Goal: Information Seeking & Learning: Understand process/instructions

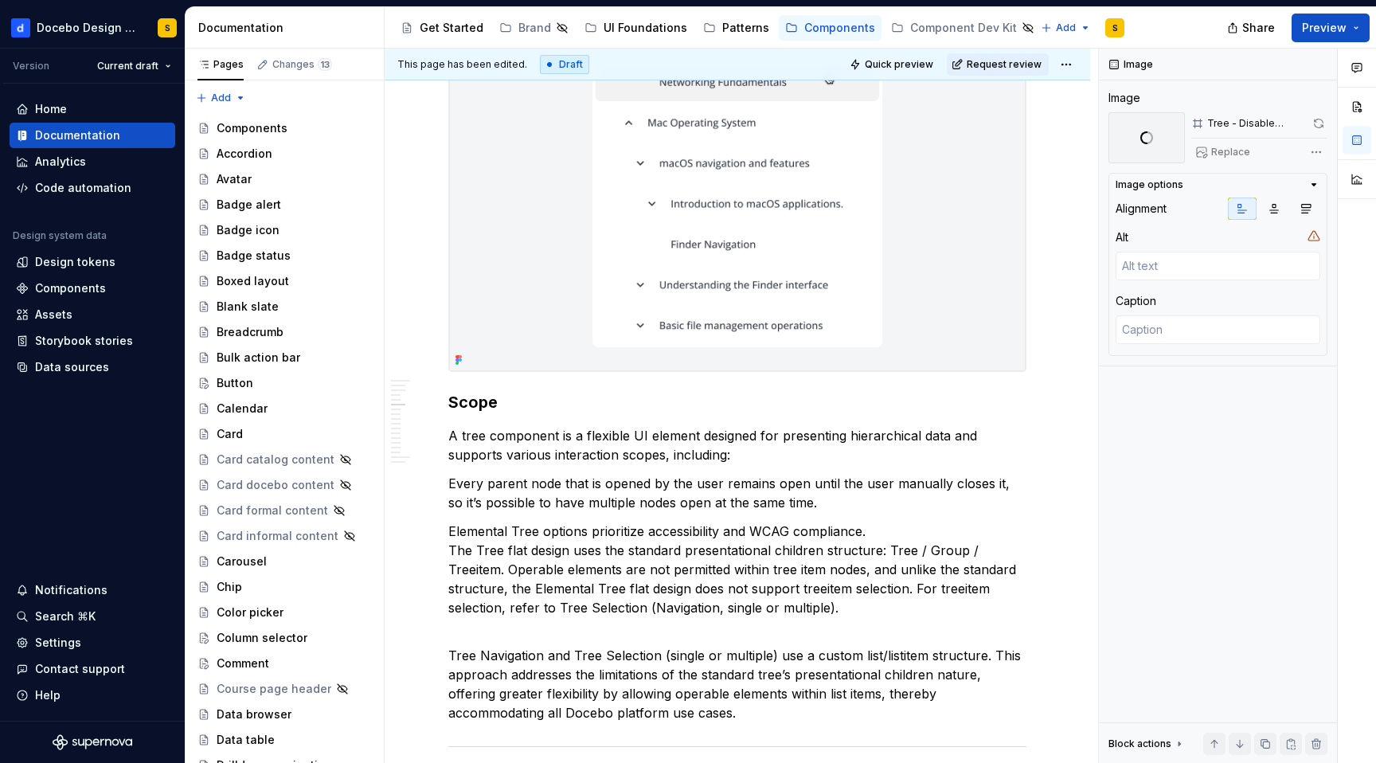
scroll to position [3080, 0]
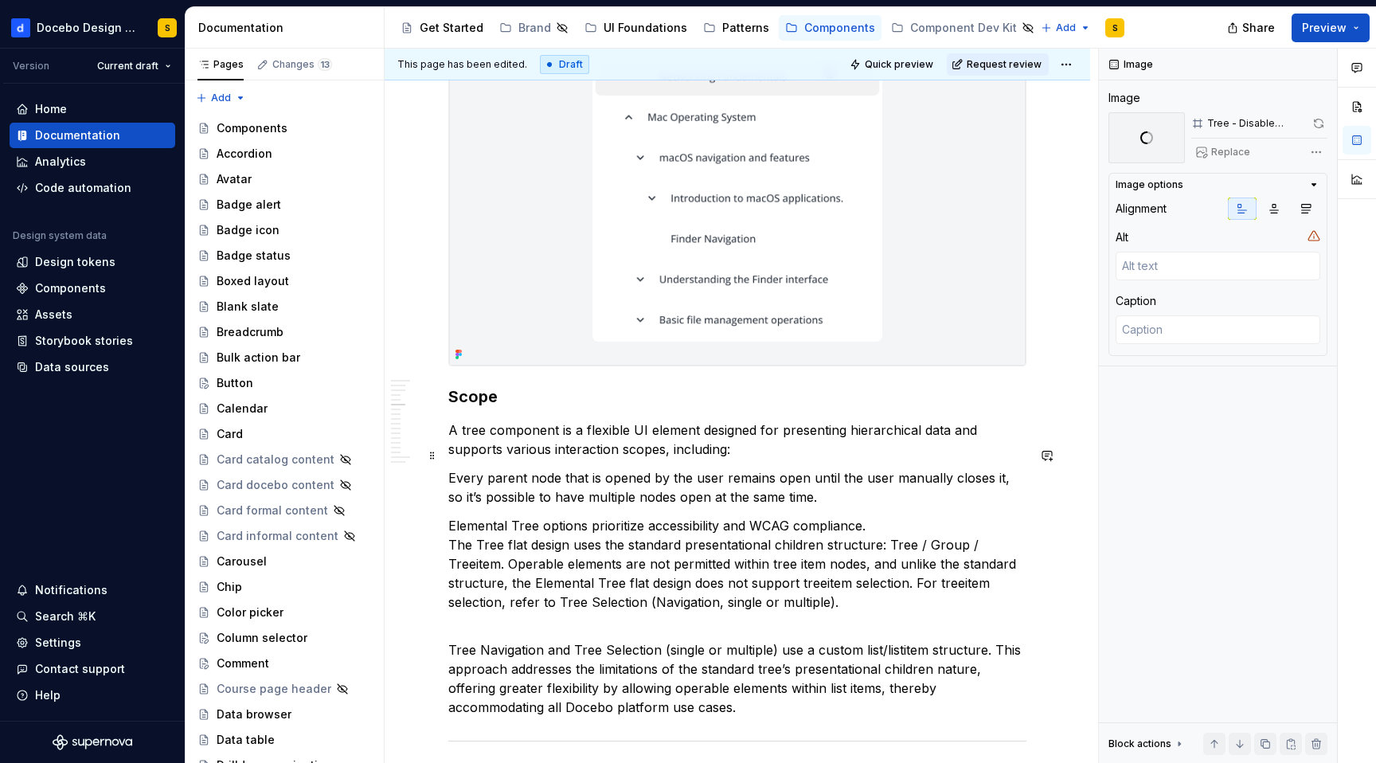
click at [668, 452] on p "A tree component is a flexible UI element designed for presenting hierarchical …" at bounding box center [737, 440] width 578 height 38
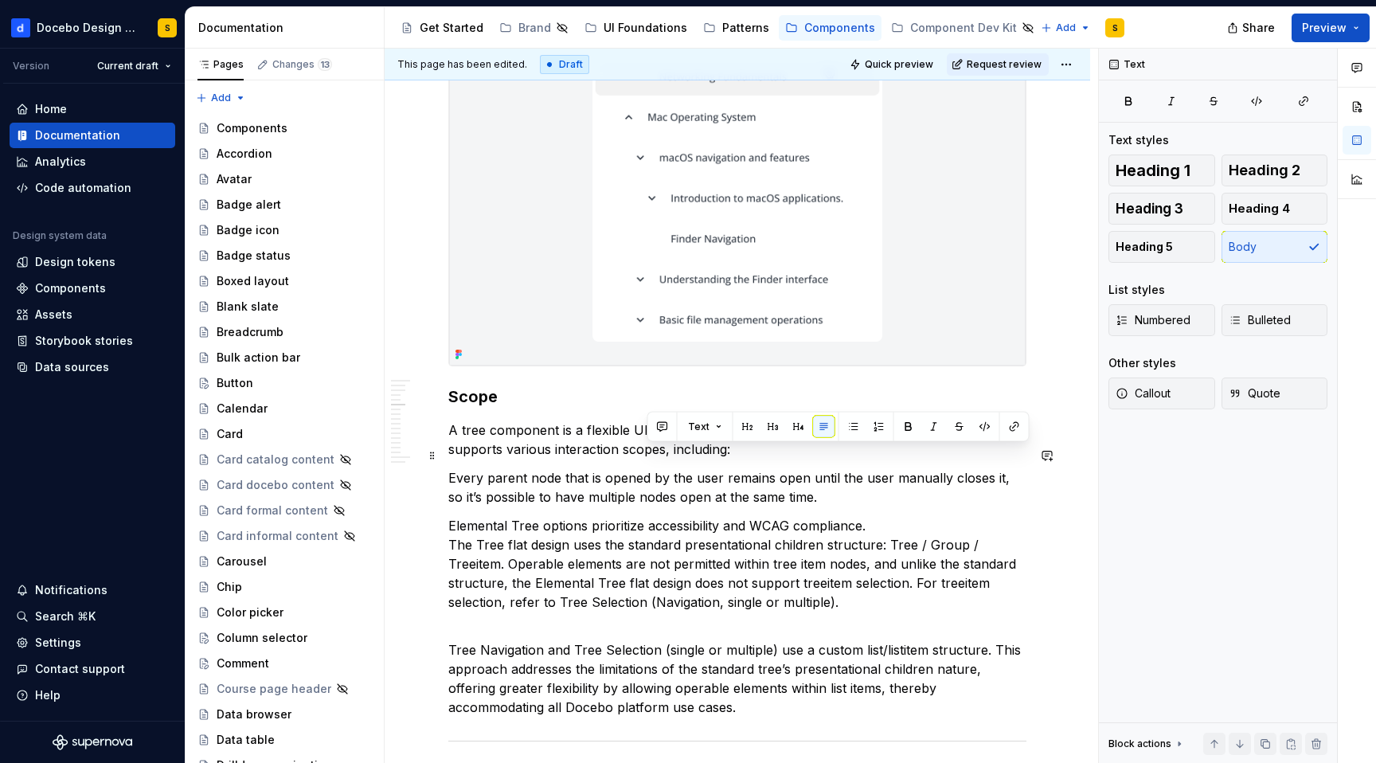
click at [668, 452] on p "A tree component is a flexible UI element designed for presenting hierarchical …" at bounding box center [737, 440] width 578 height 38
click at [660, 459] on p "A tree component is a flexible UI element designed for presenting hierarchical …" at bounding box center [737, 440] width 578 height 38
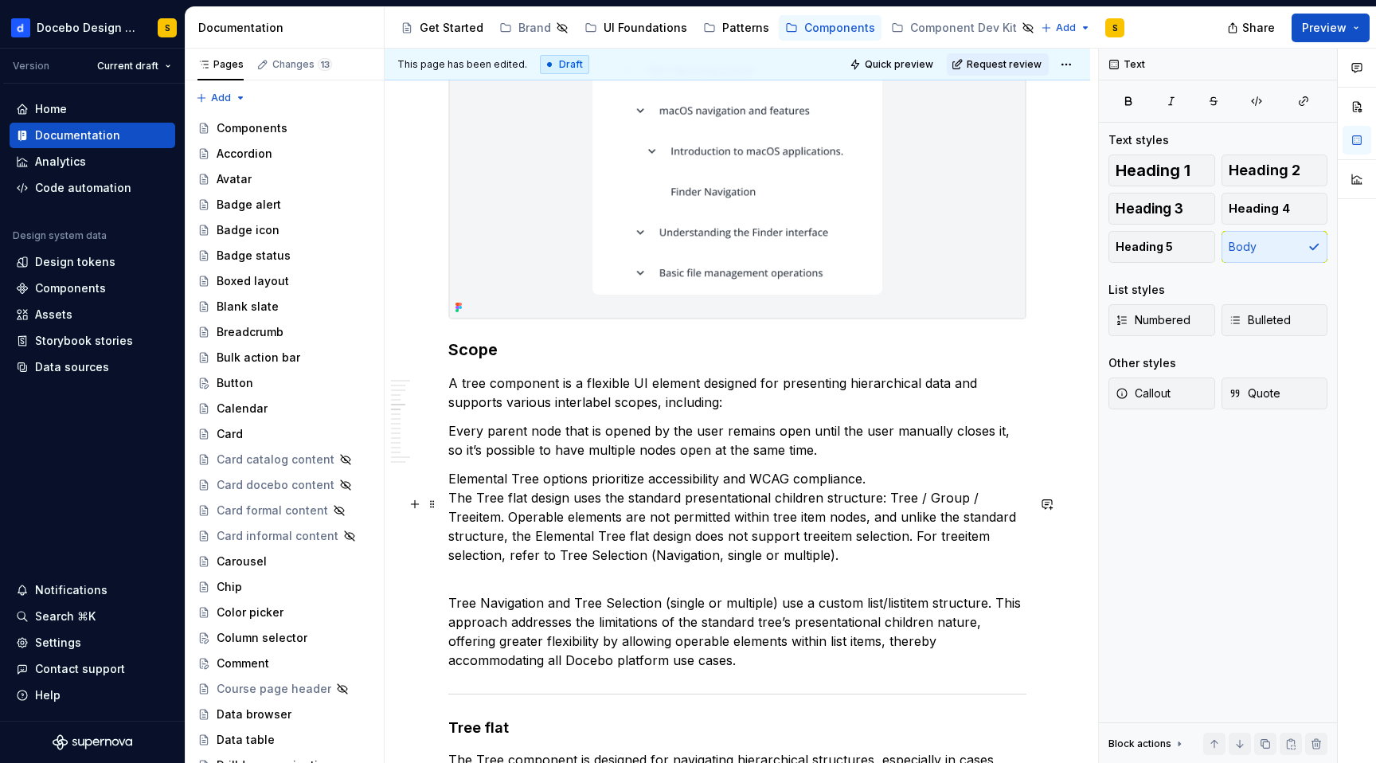
click at [715, 534] on p "Elemental Tree options prioritize accessibility and WCAG compliance. The Tree f…" at bounding box center [737, 526] width 578 height 115
click at [618, 412] on p "A tree component is a flexible UI element designed for presenting hierarchical …" at bounding box center [737, 393] width 578 height 38
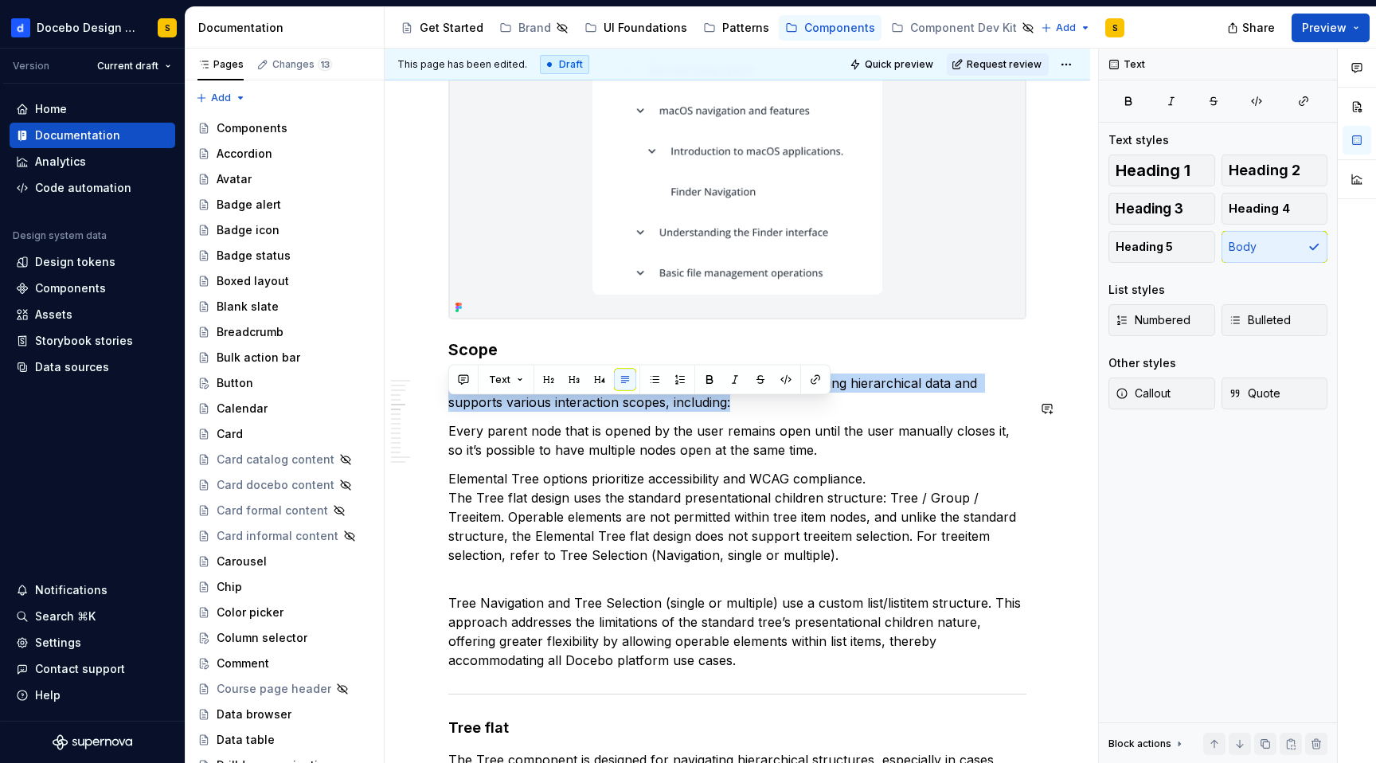
copy p "A tree component is a flexible UI element designed for presenting hierarchical …"
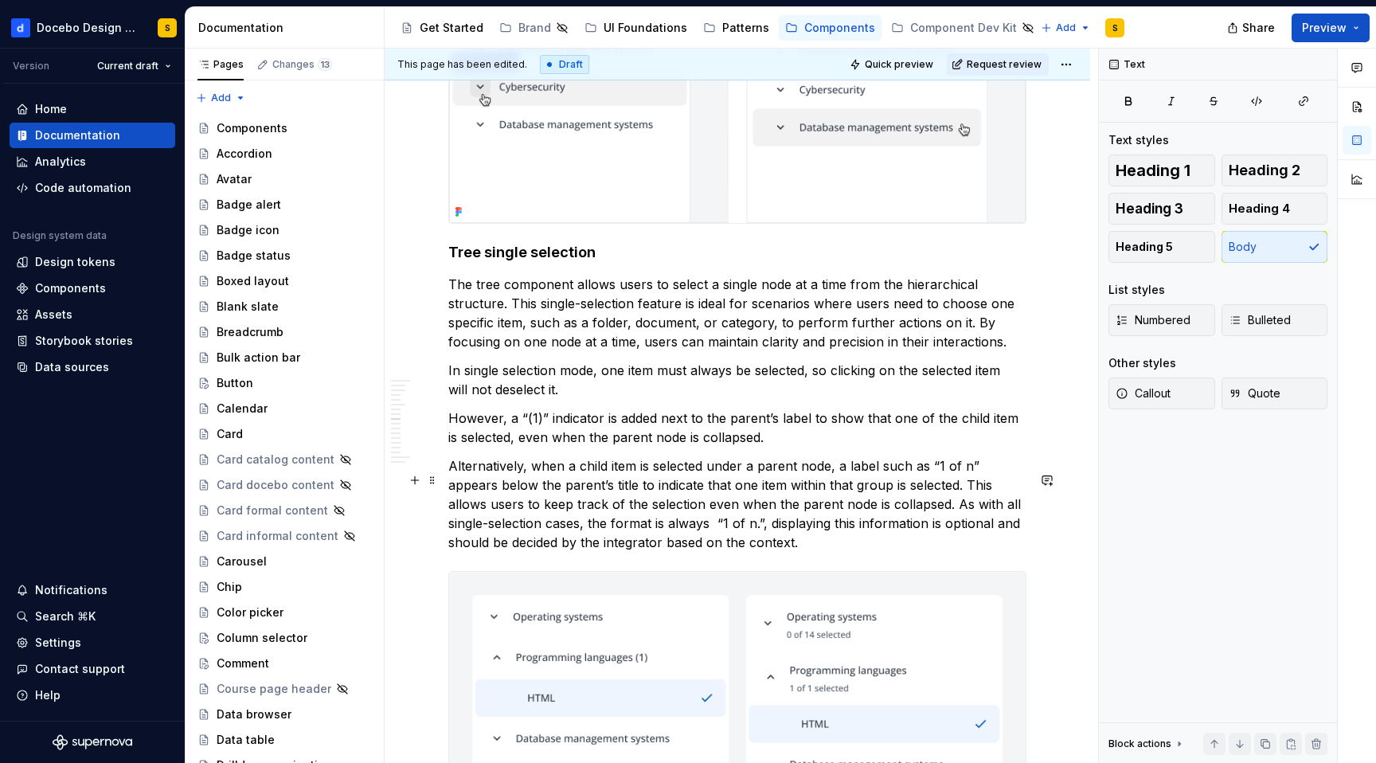
scroll to position [4876, 0]
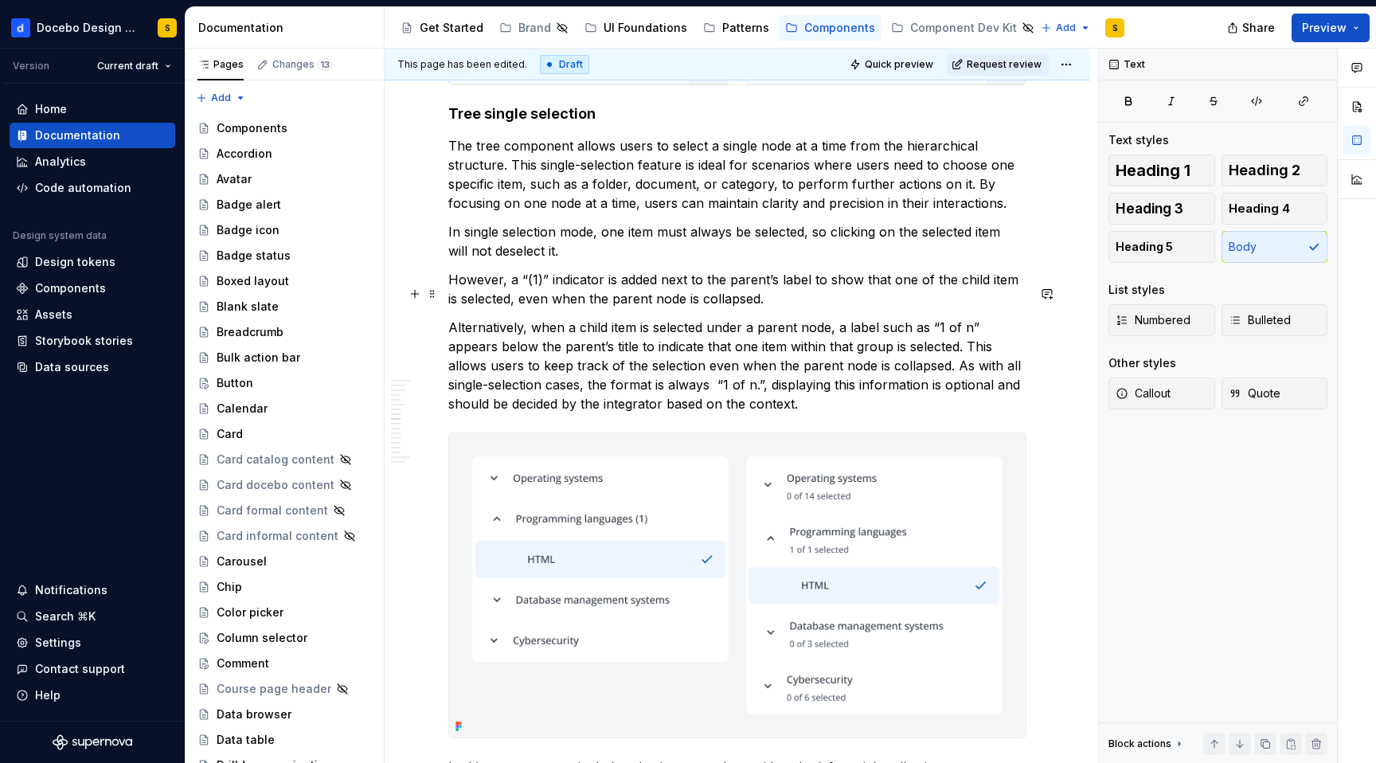
click at [650, 308] on p "However, a “(1)” indicator is added next to the parent’s label to show that one…" at bounding box center [737, 289] width 578 height 38
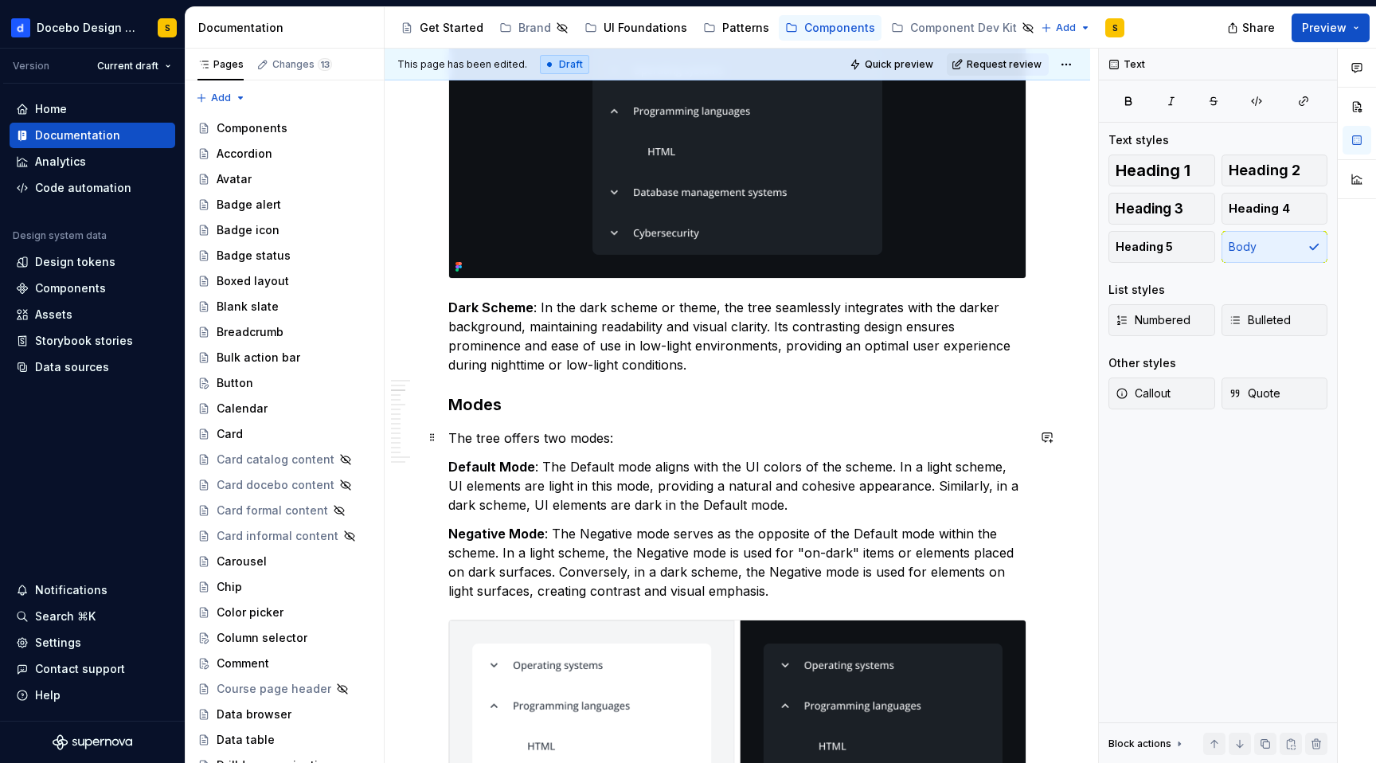
scroll to position [695, 0]
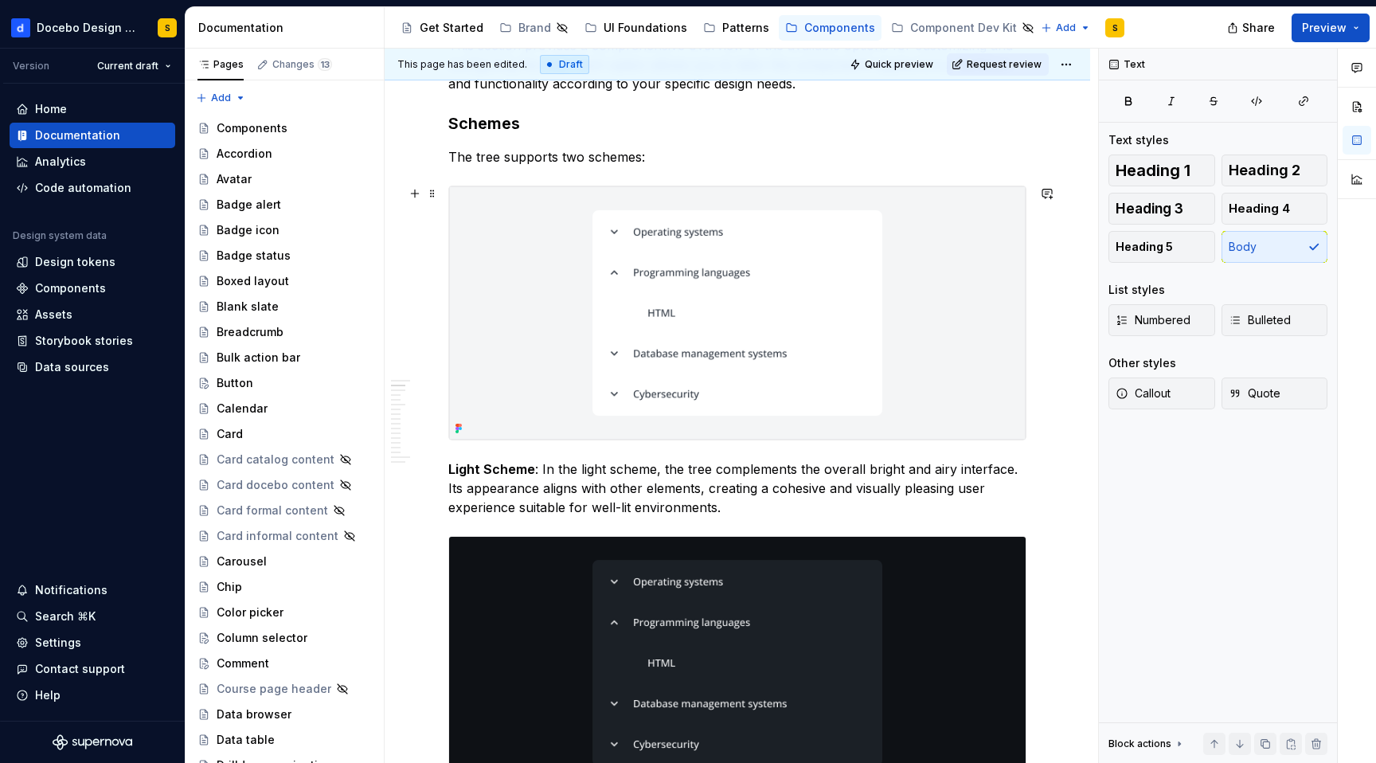
click at [1027, 292] on div at bounding box center [737, 313] width 578 height 255
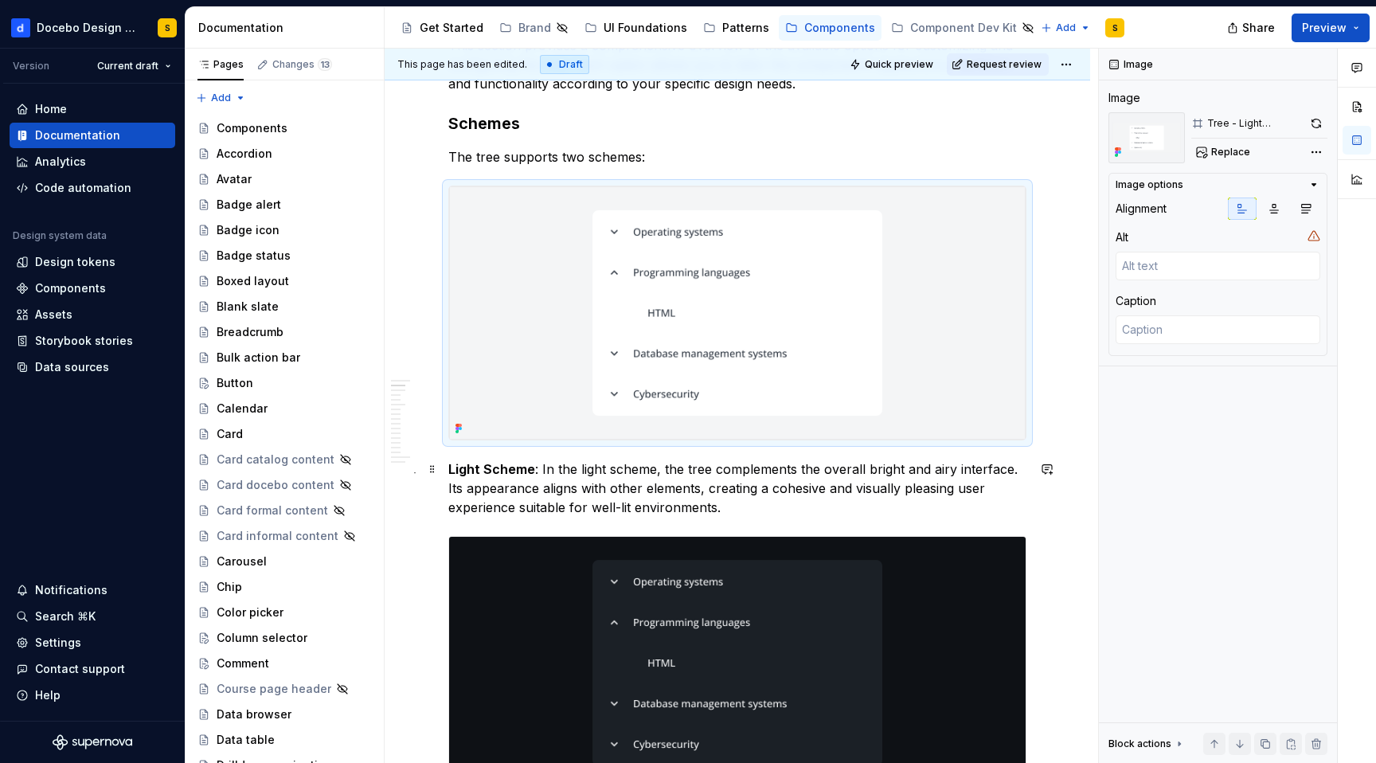
click at [863, 491] on p "Light Scheme : In the light scheme, the tree complements the overall bright and…" at bounding box center [737, 488] width 578 height 57
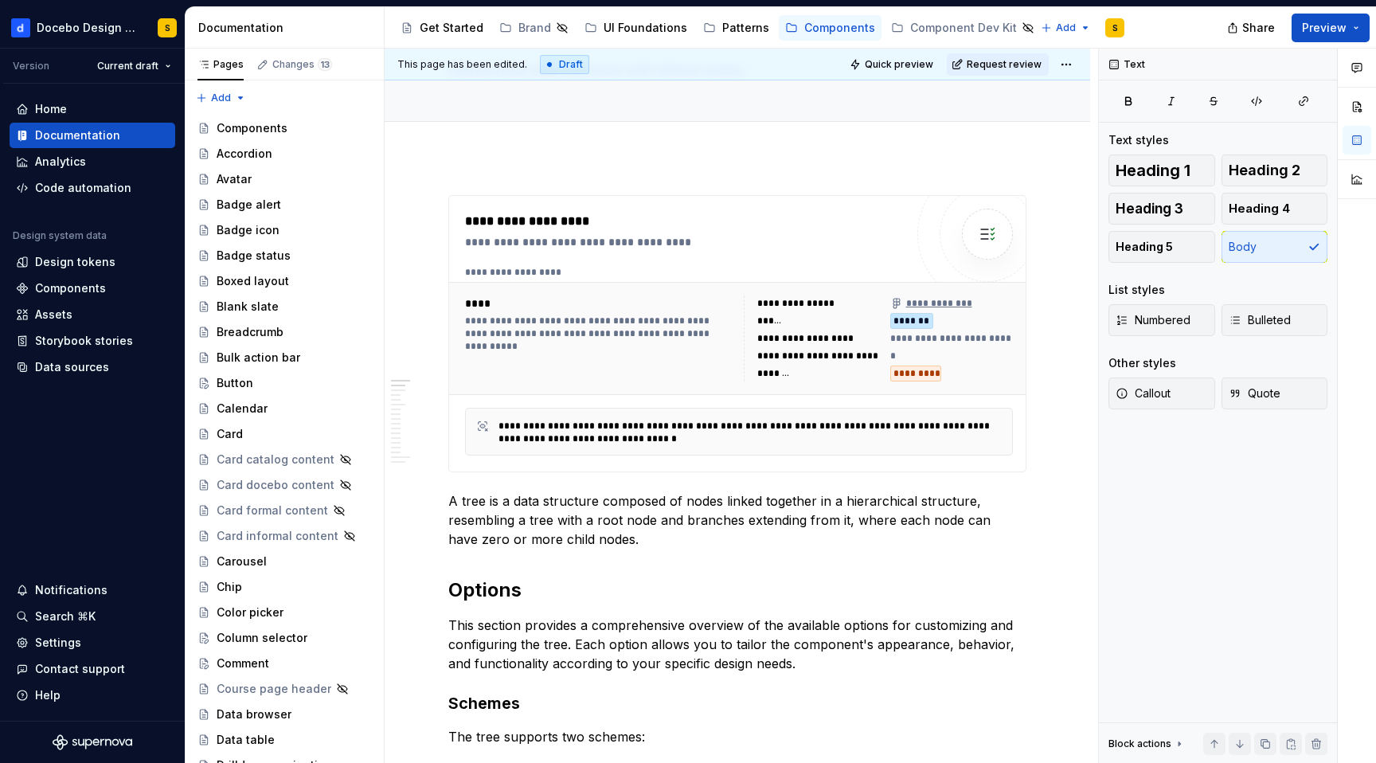
scroll to position [0, 0]
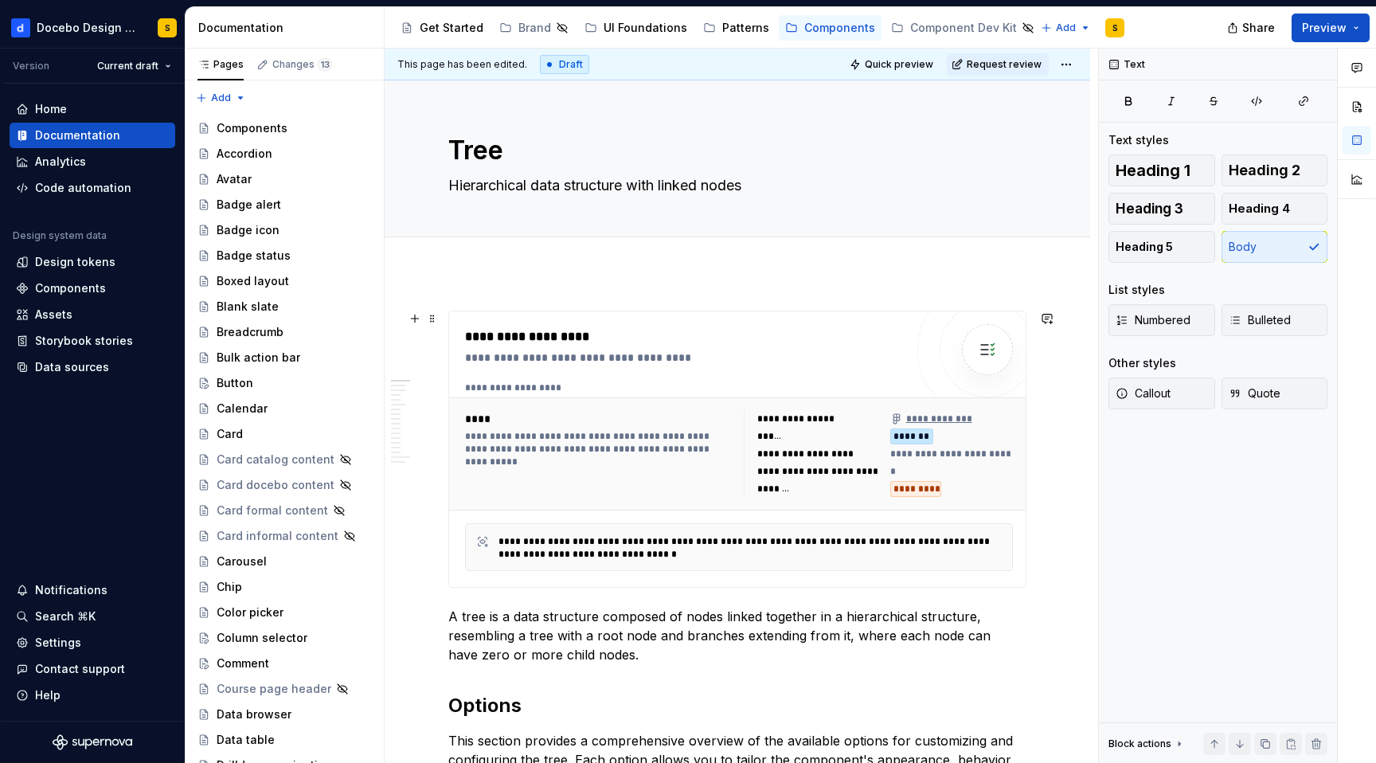
click at [540, 339] on div "**********" at bounding box center [684, 336] width 439 height 19
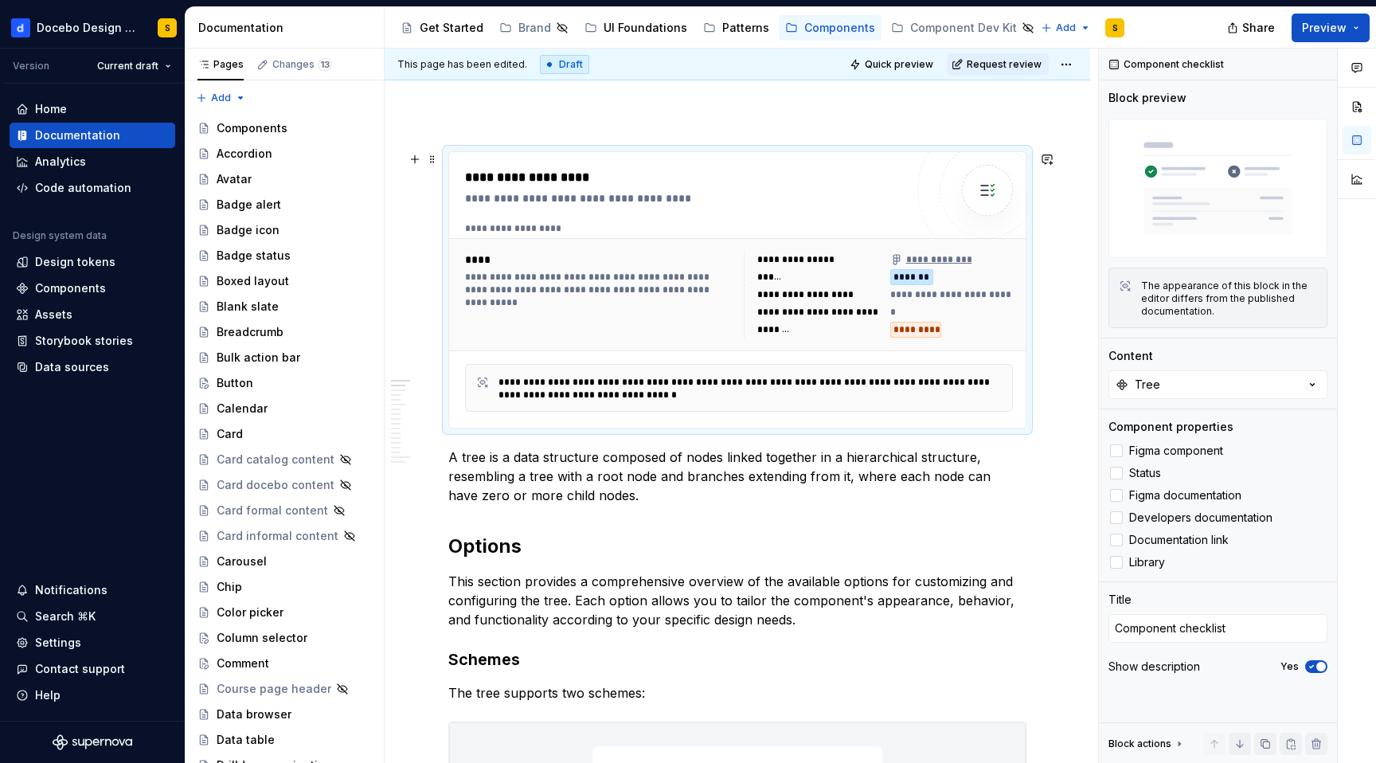
scroll to position [453, 0]
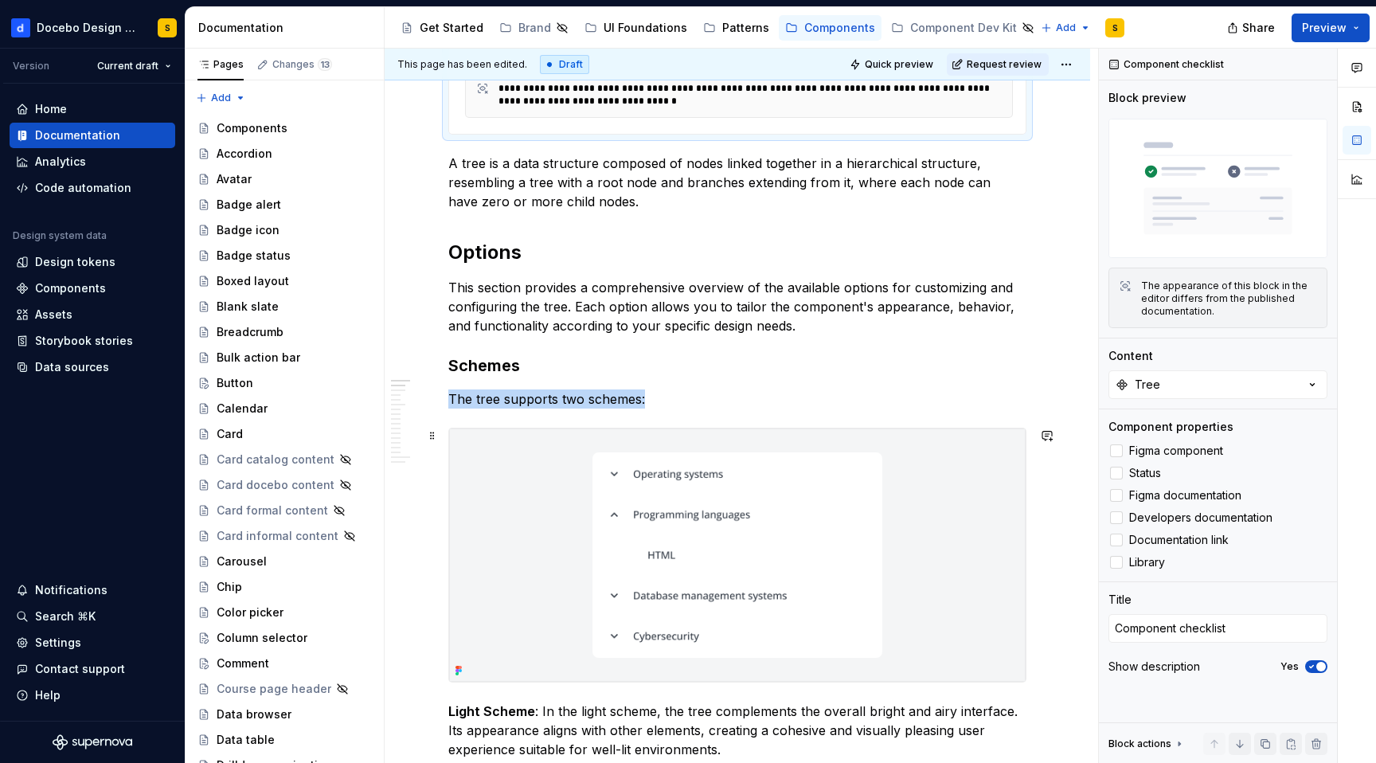
click at [703, 472] on img at bounding box center [737, 555] width 577 height 253
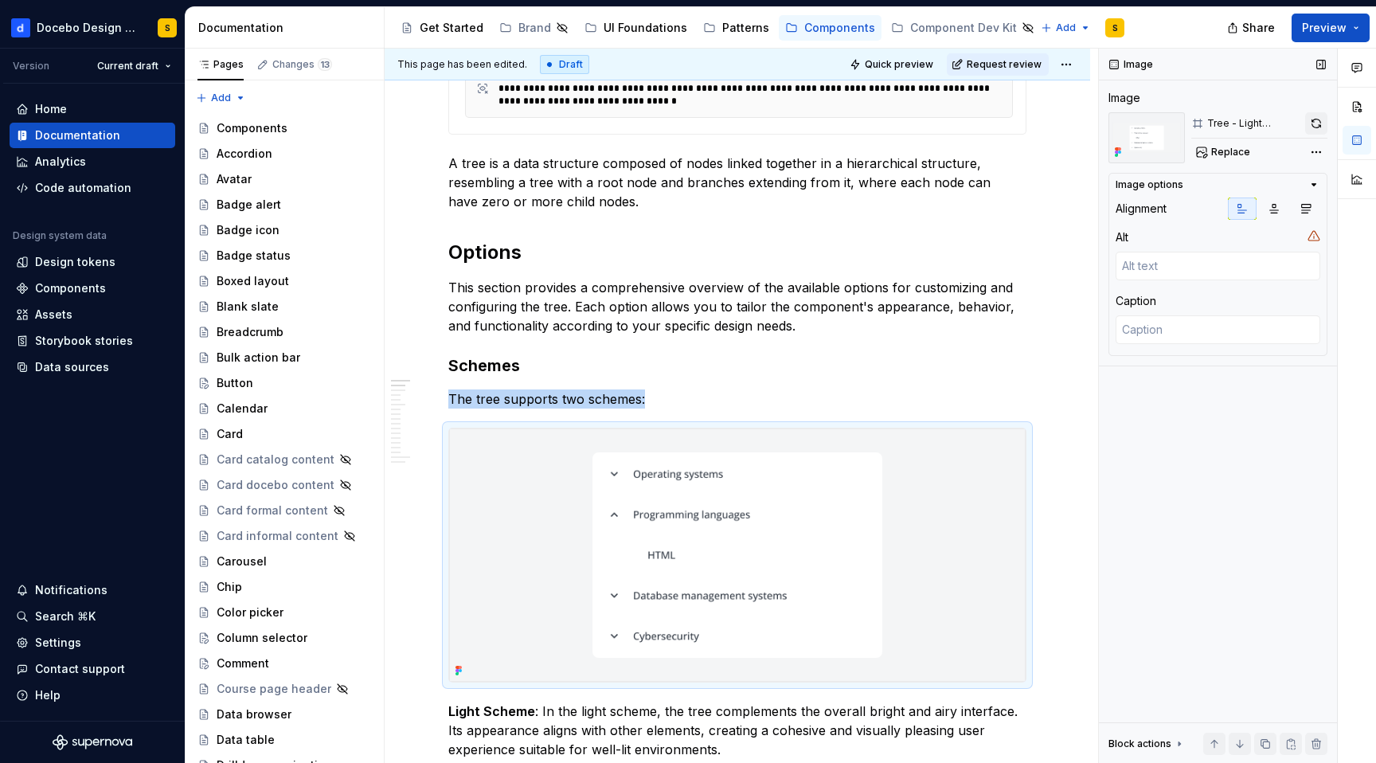
click at [1315, 120] on button "button" at bounding box center [1317, 123] width 22 height 22
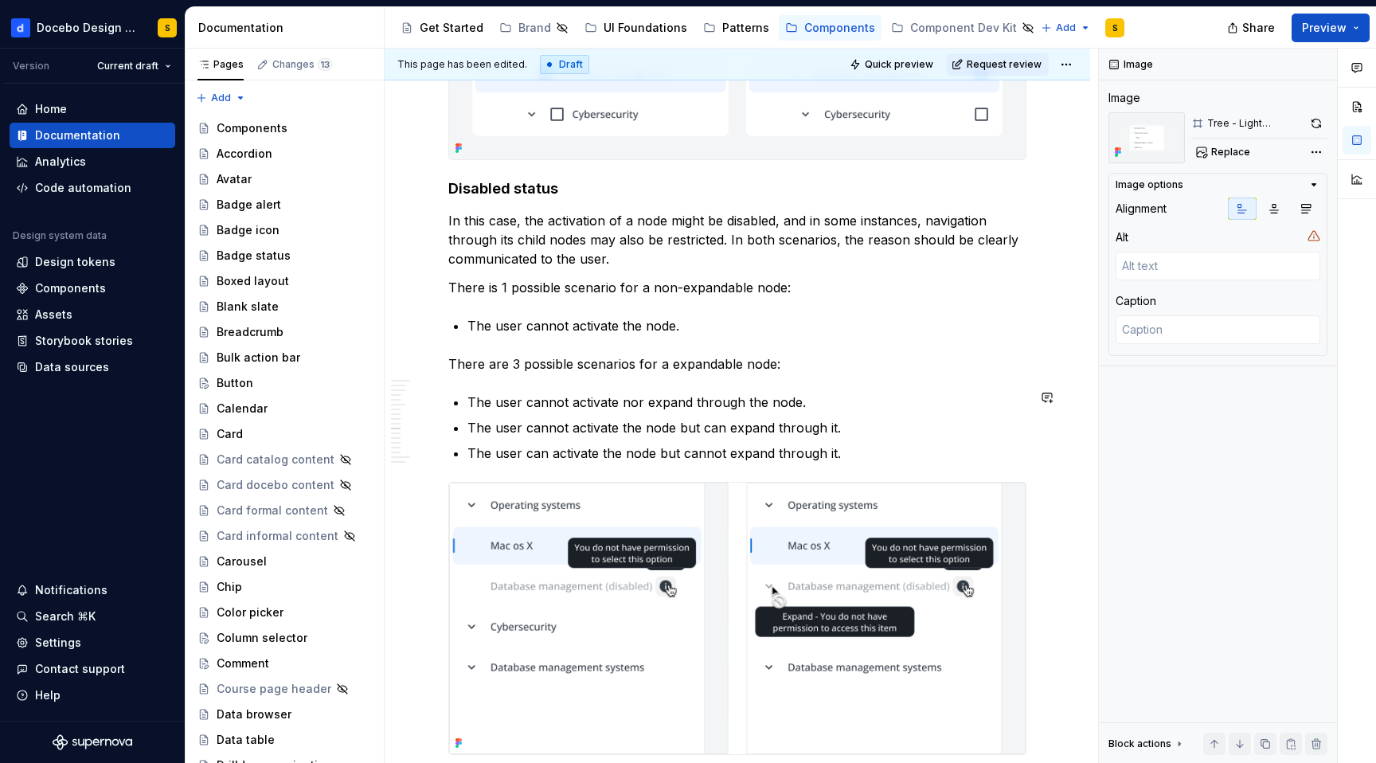
scroll to position [6796, 0]
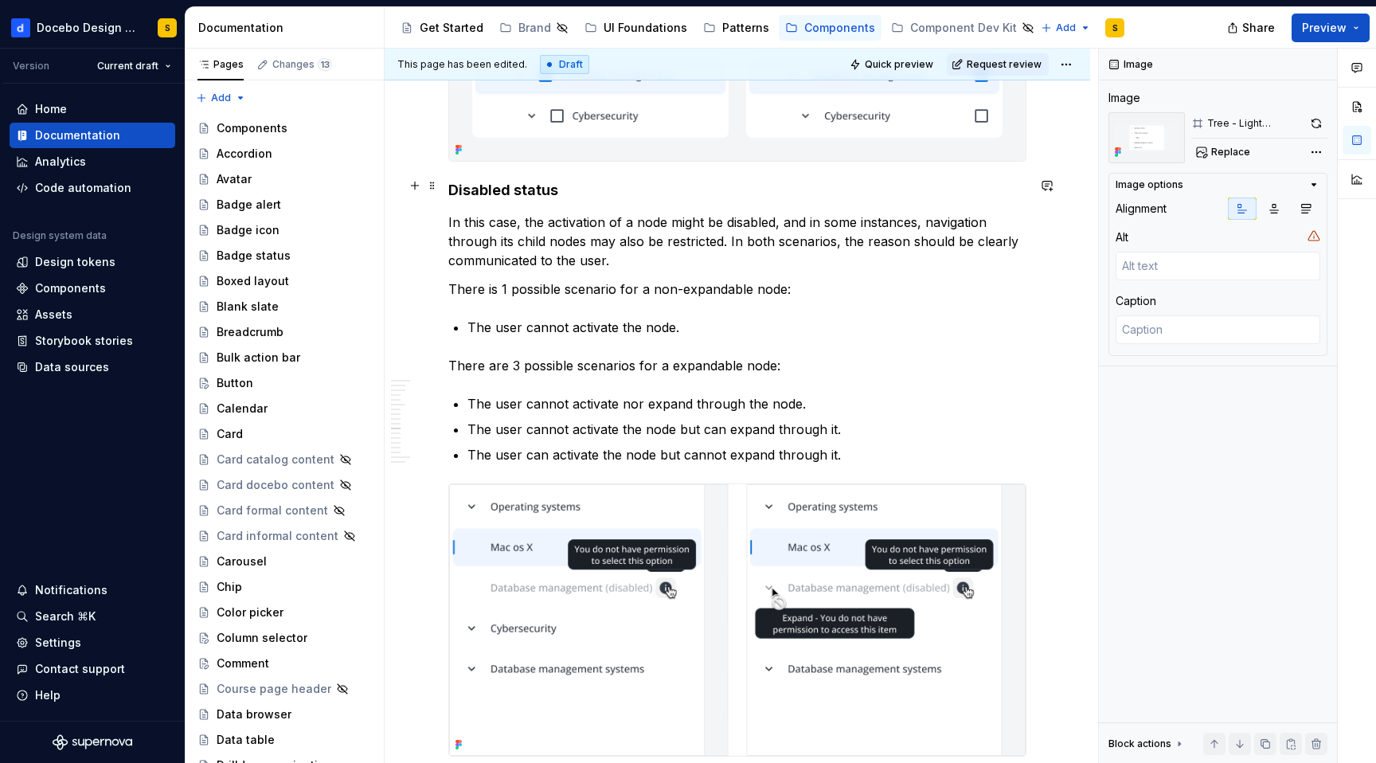
click at [523, 185] on h4 "Disabled status" at bounding box center [737, 190] width 578 height 19
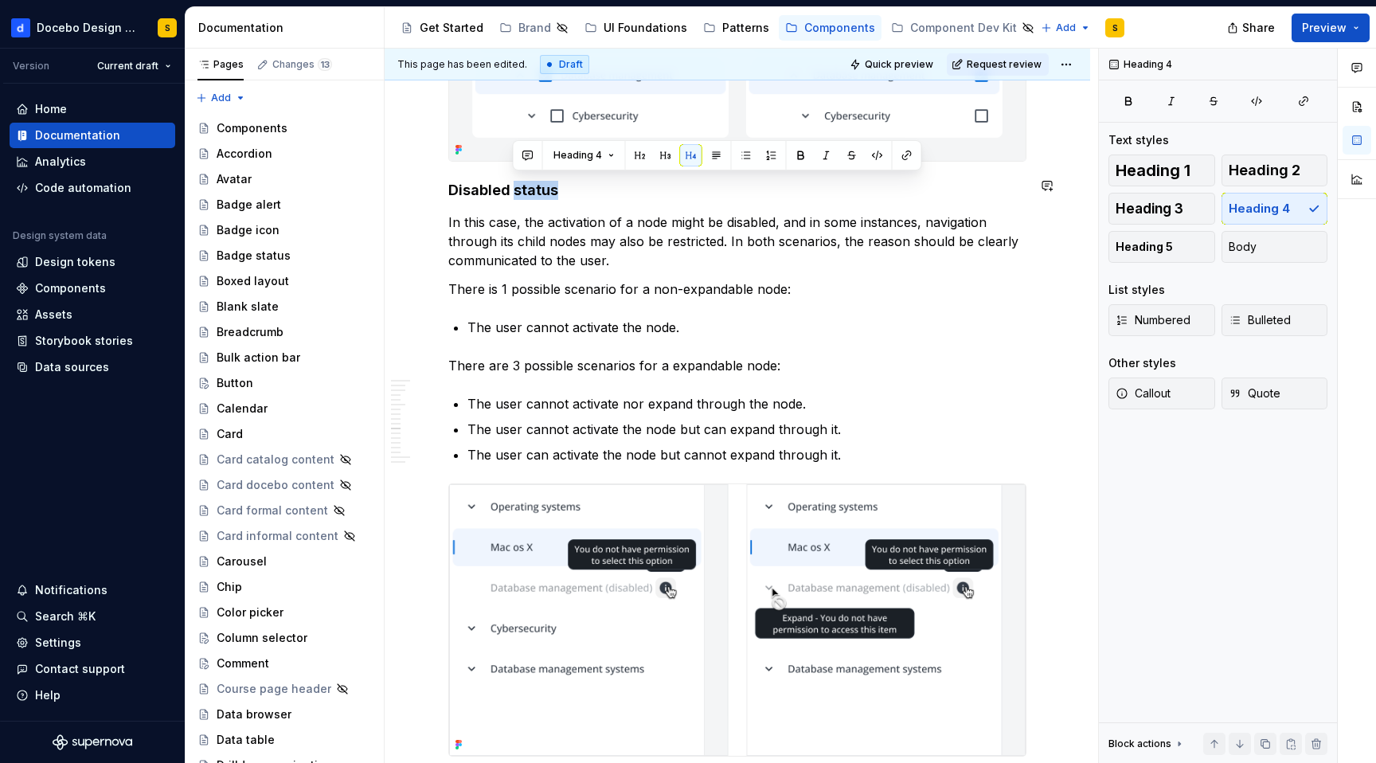
click at [523, 185] on h4 "Disabled status" at bounding box center [737, 190] width 578 height 19
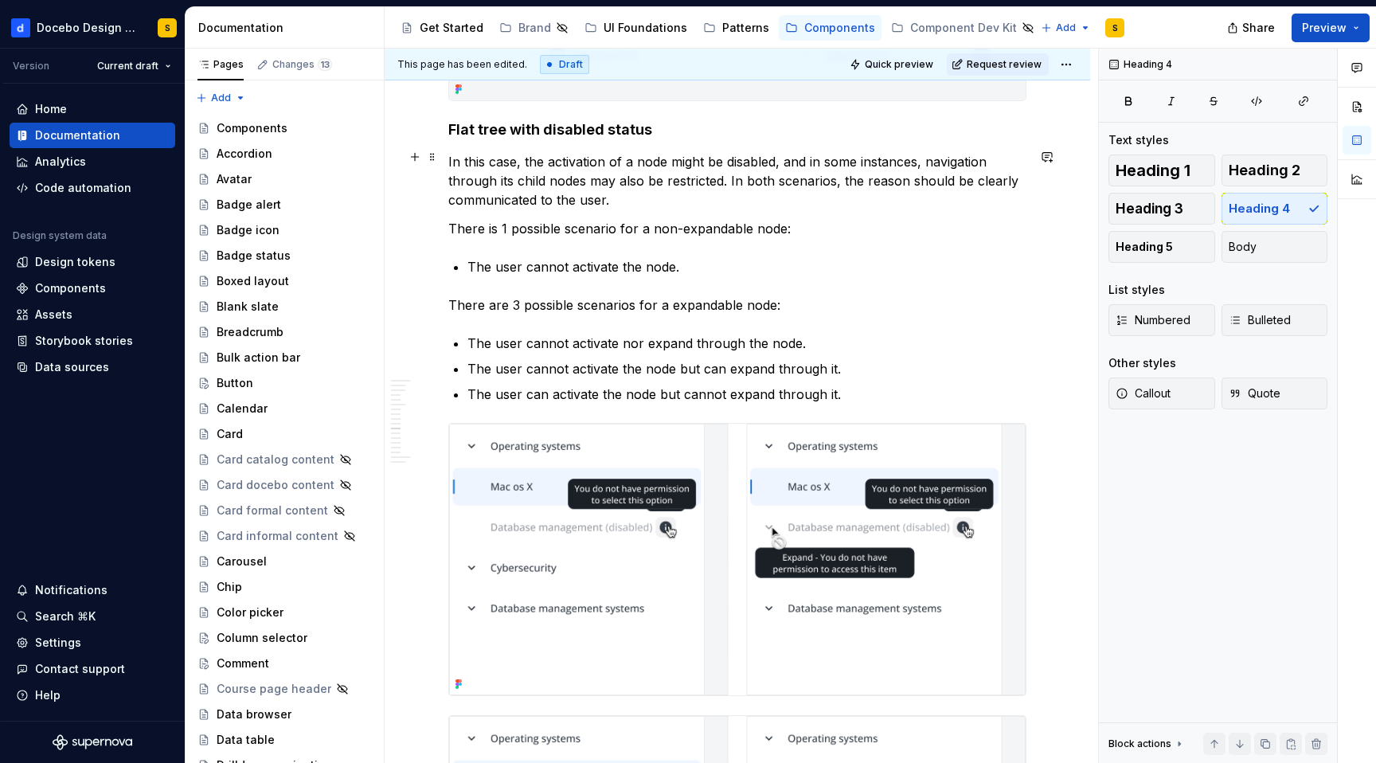
scroll to position [6860, 0]
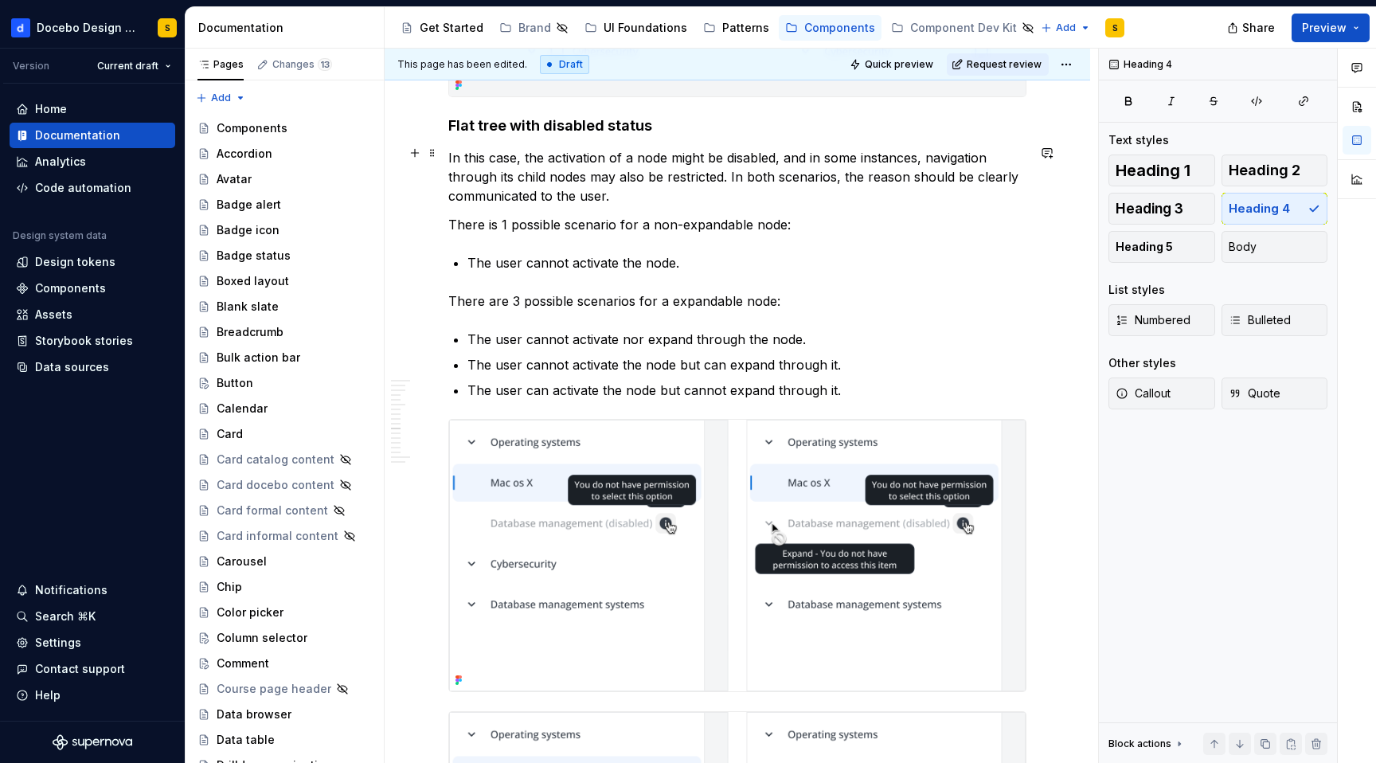
click at [404, 112] on button "button" at bounding box center [415, 121] width 22 height 22
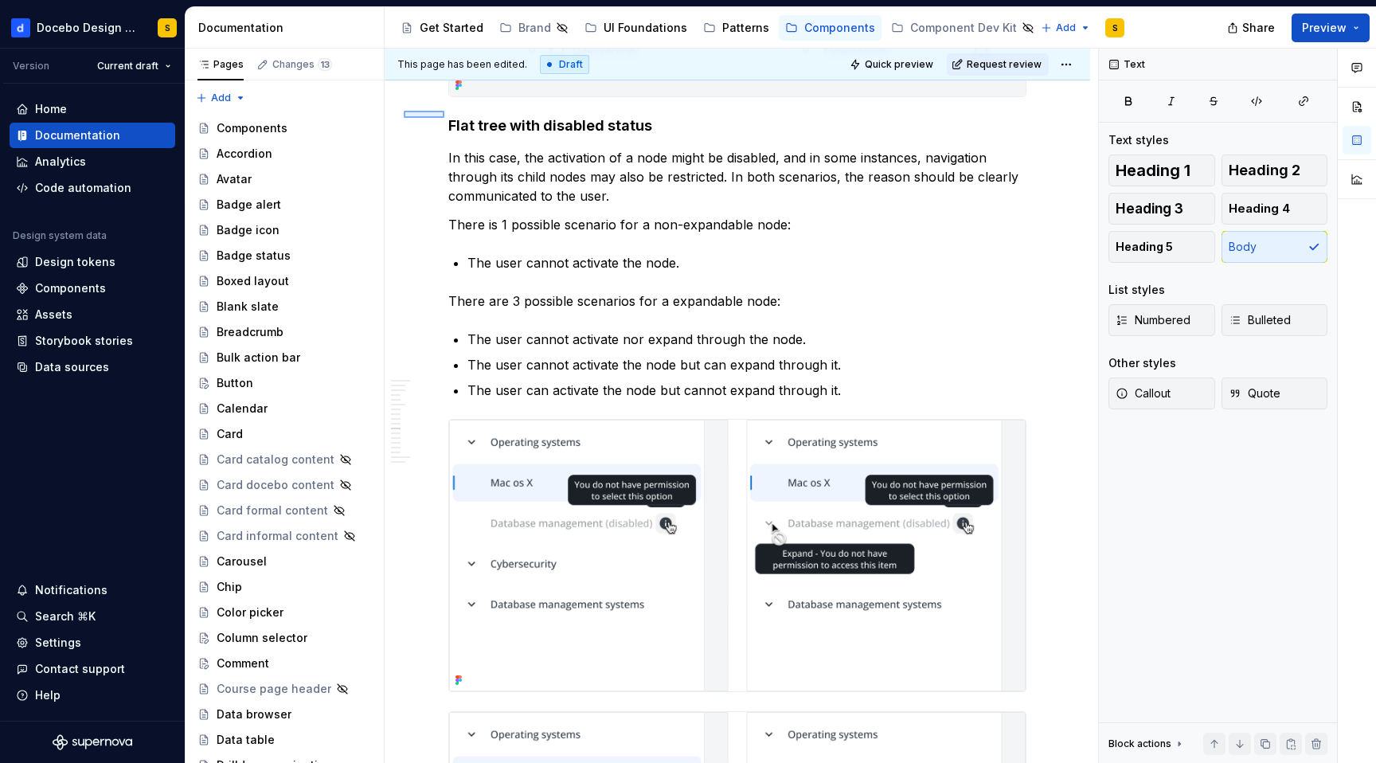
scroll to position [6842, 0]
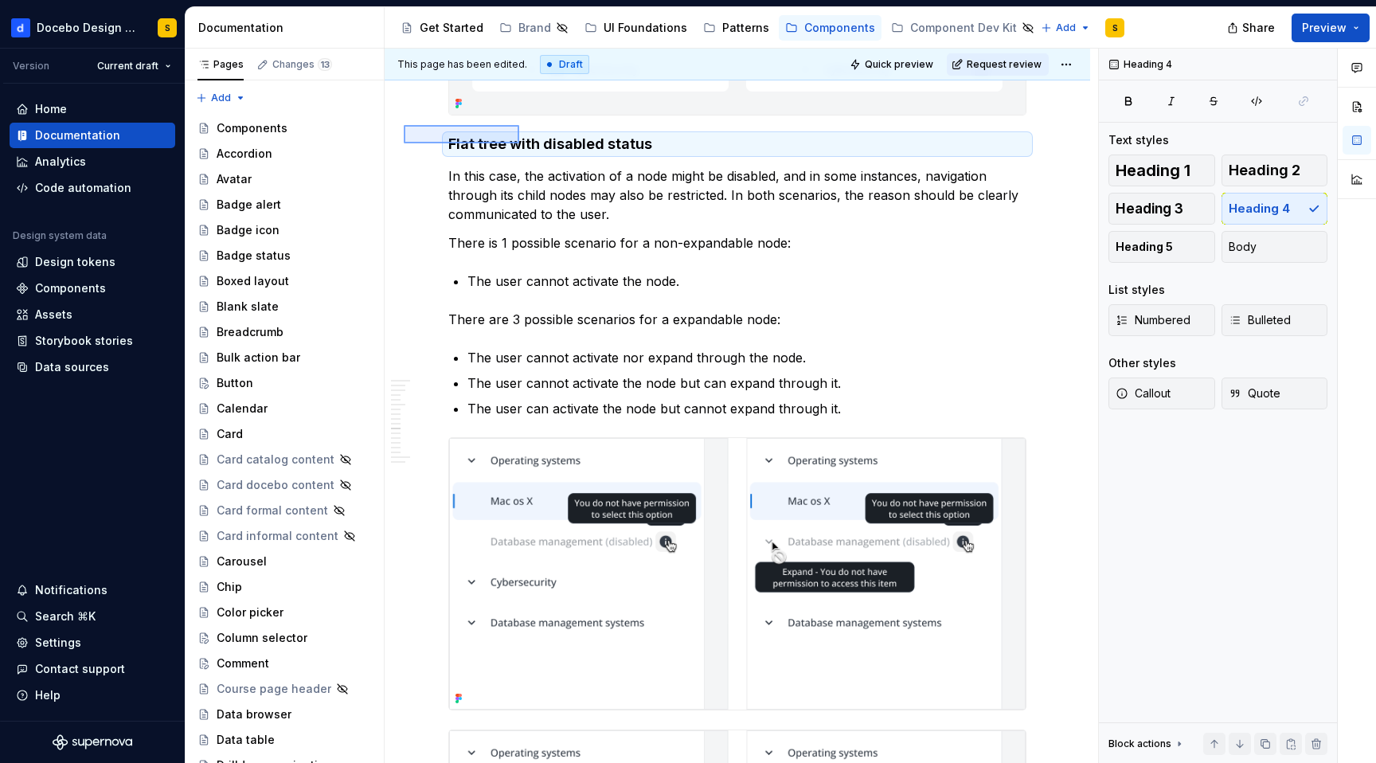
drag, startPoint x: 421, startPoint y: 108, endPoint x: 519, endPoint y: 143, distance: 104.3
click at [519, 143] on div "**********" at bounding box center [742, 406] width 714 height 715
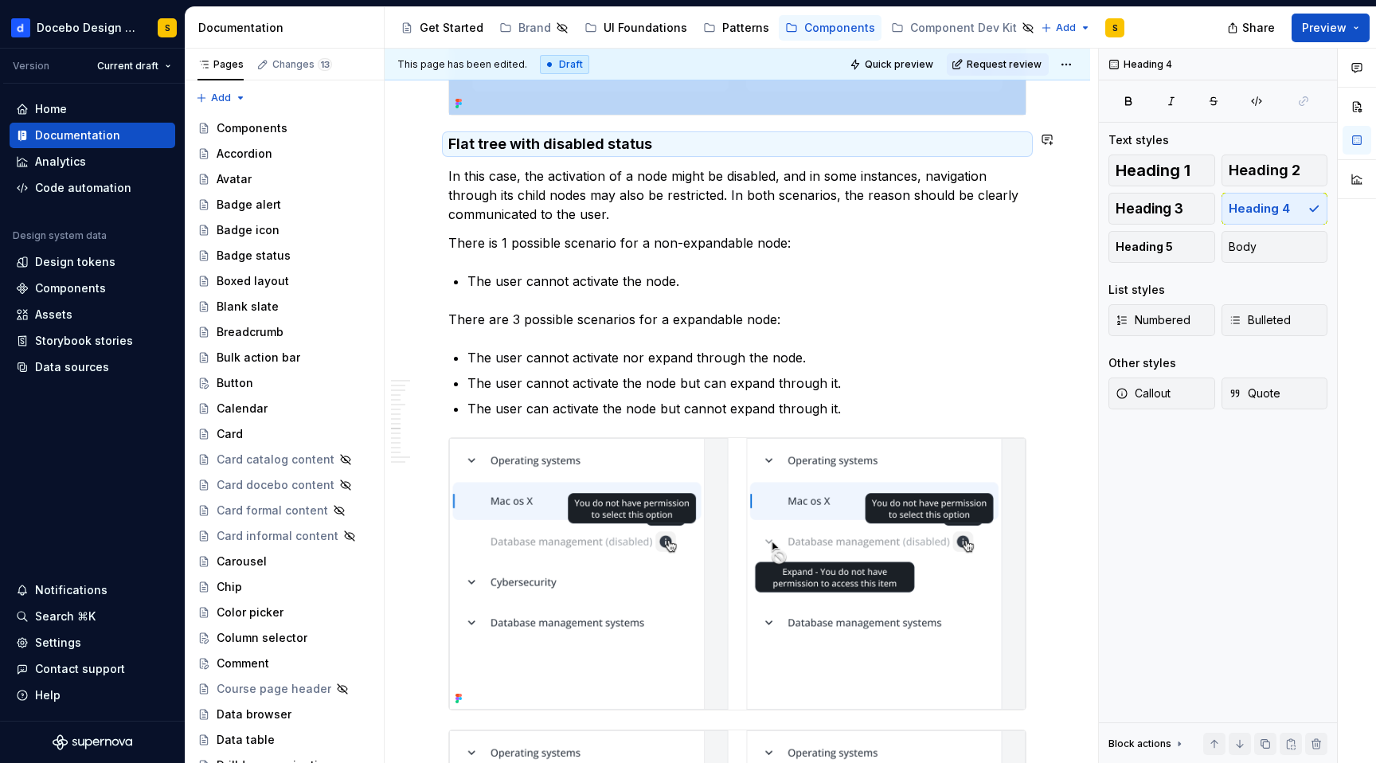
copy div
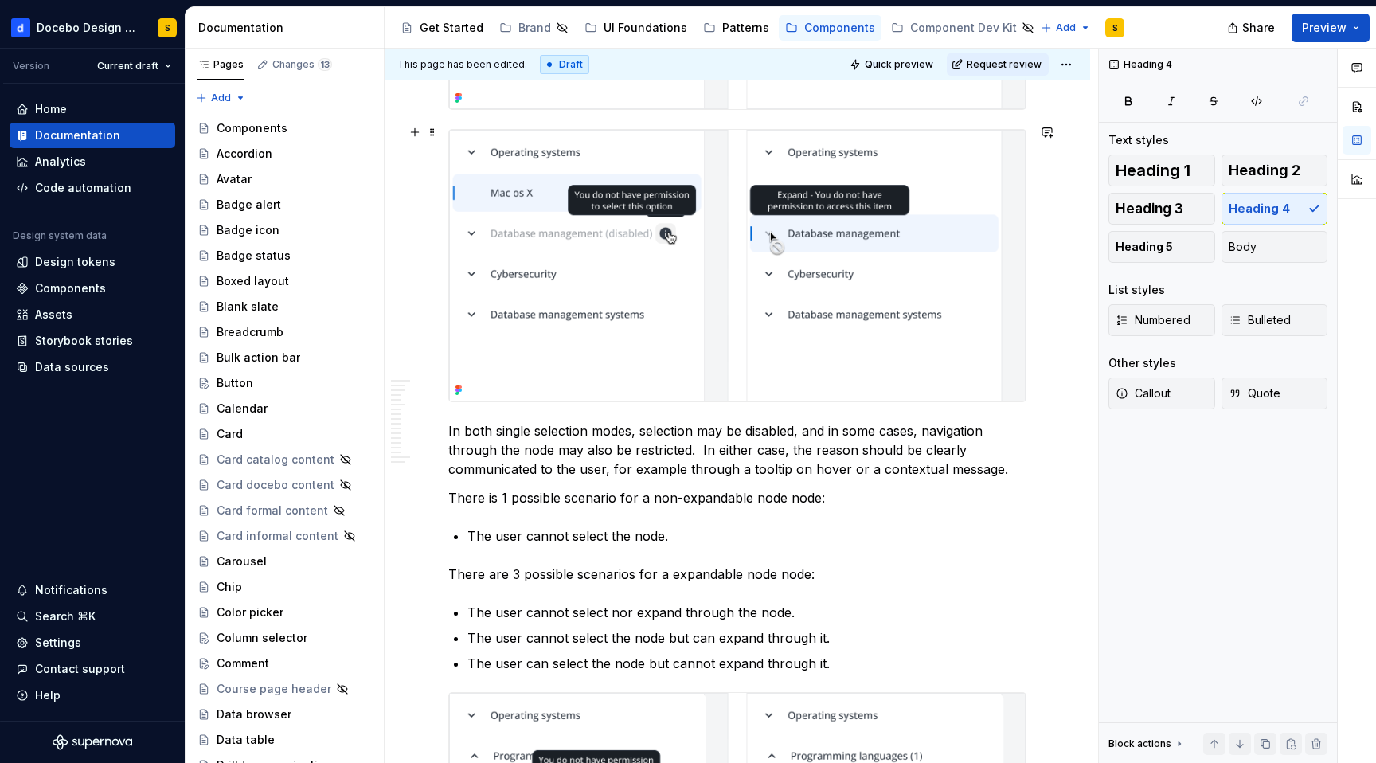
scroll to position [7437, 0]
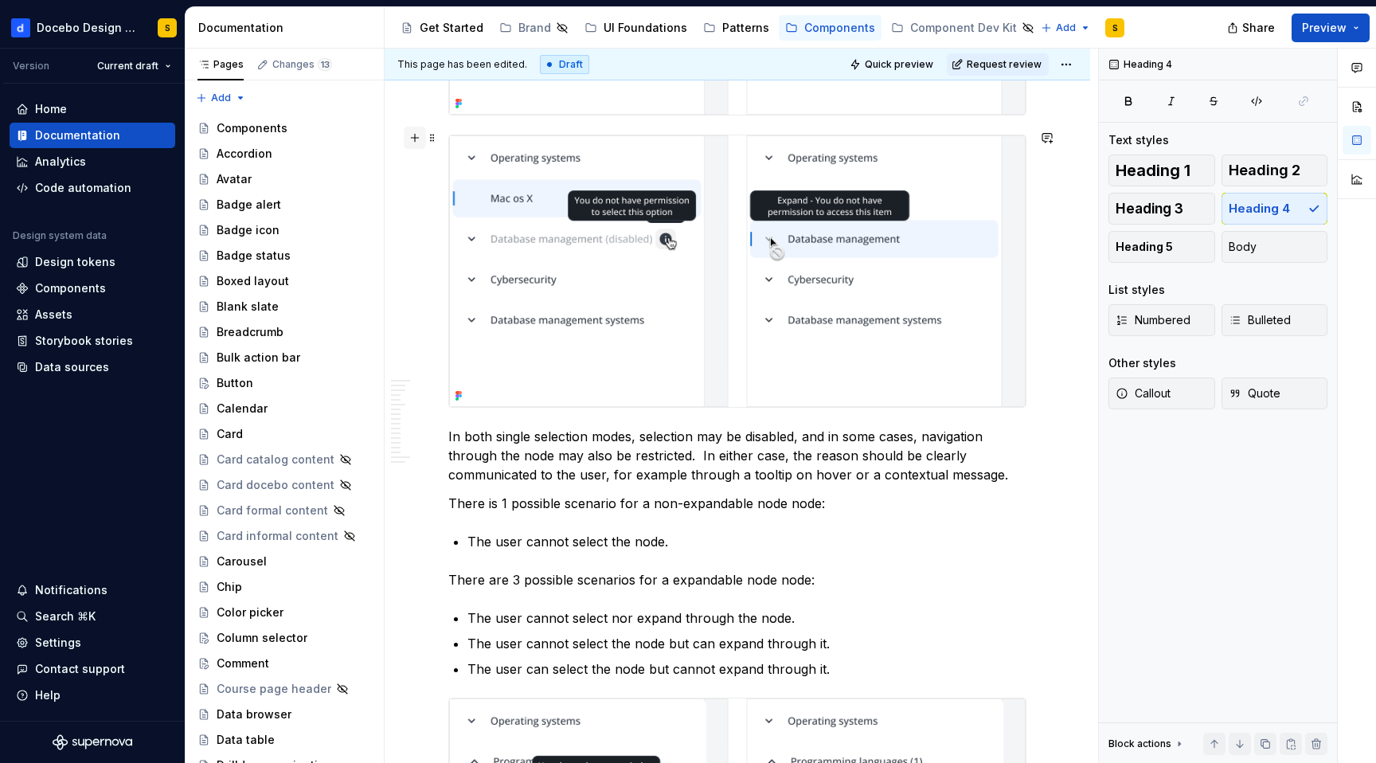
click at [413, 136] on button "button" at bounding box center [415, 138] width 22 height 22
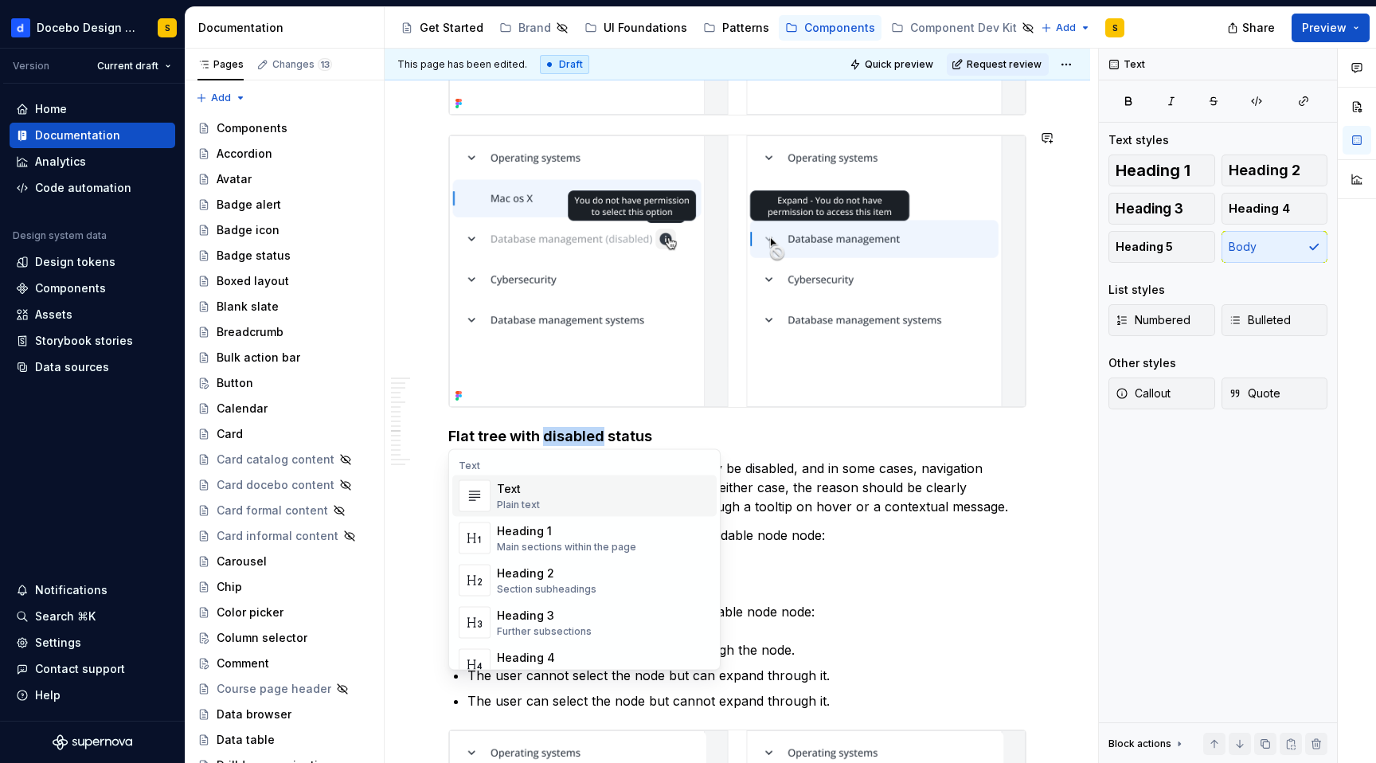
click at [546, 429] on h4 "Flat tree with disabled status" at bounding box center [737, 436] width 578 height 19
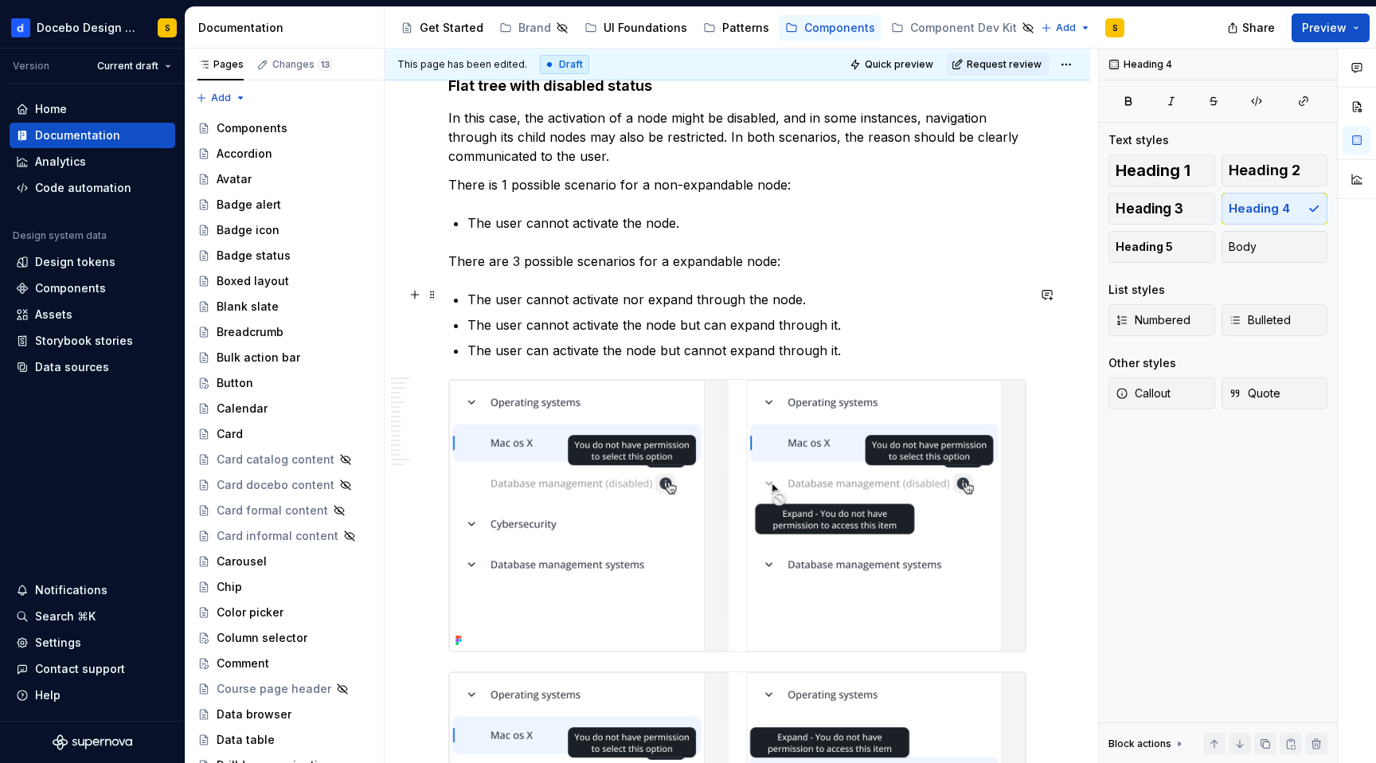
scroll to position [6796, 0]
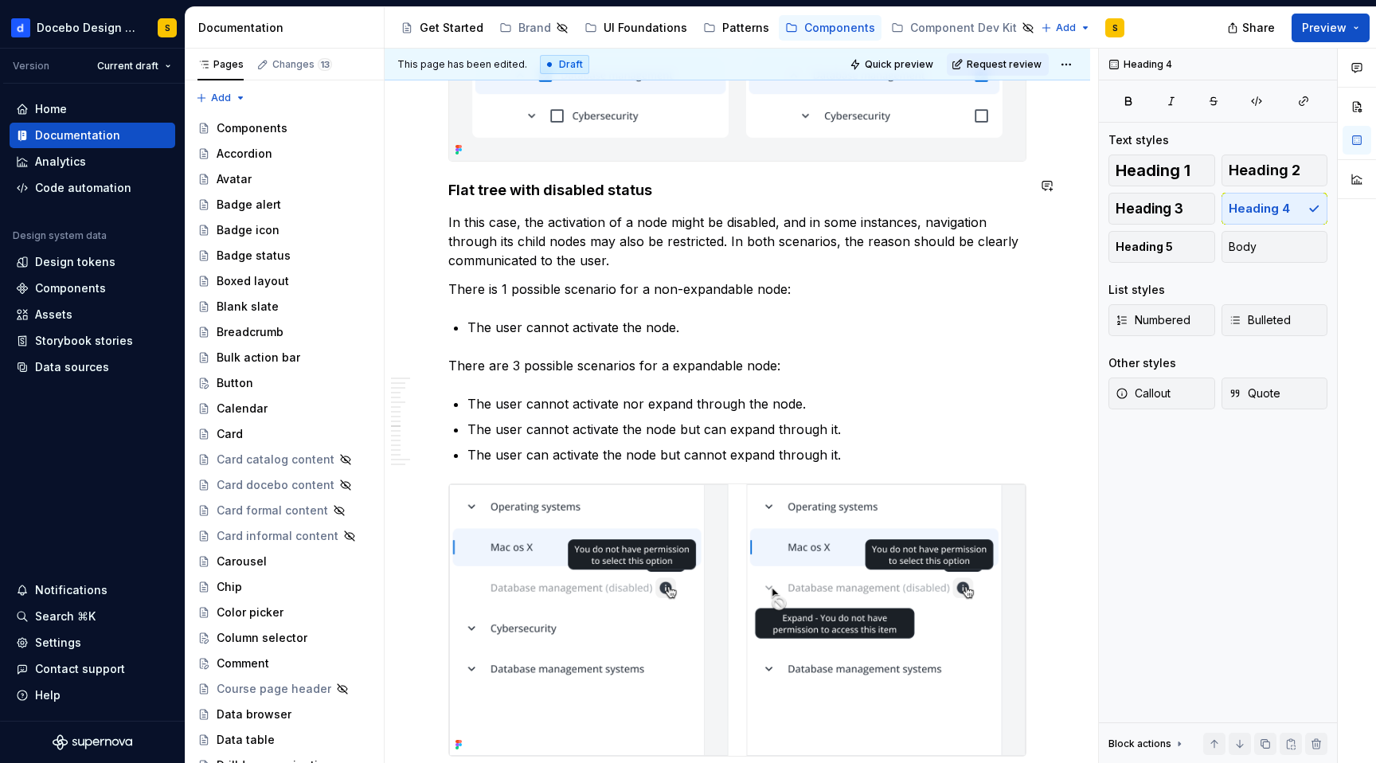
click at [389, 165] on div "**********" at bounding box center [742, 406] width 714 height 715
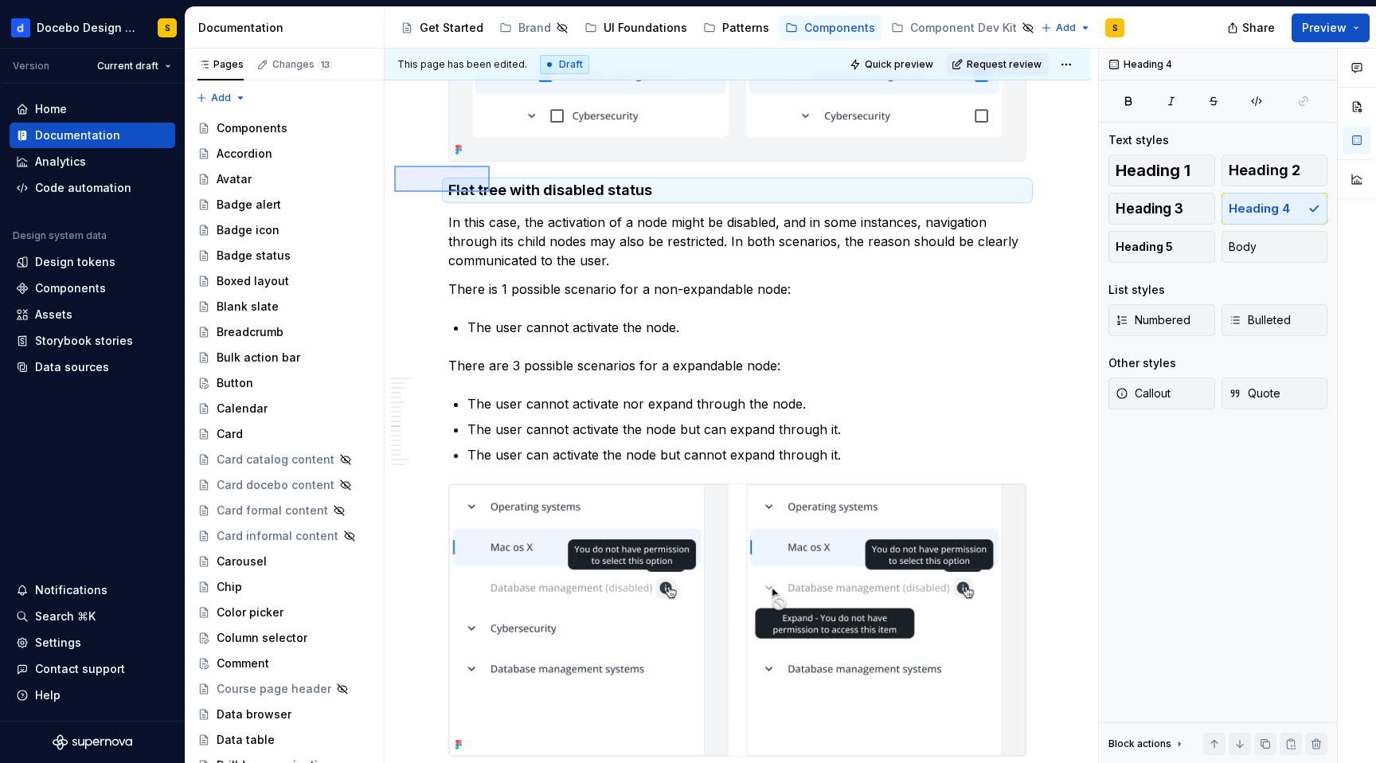
drag, startPoint x: 394, startPoint y: 166, endPoint x: 491, endPoint y: 194, distance: 101.1
click at [491, 194] on div "**********" at bounding box center [742, 406] width 714 height 715
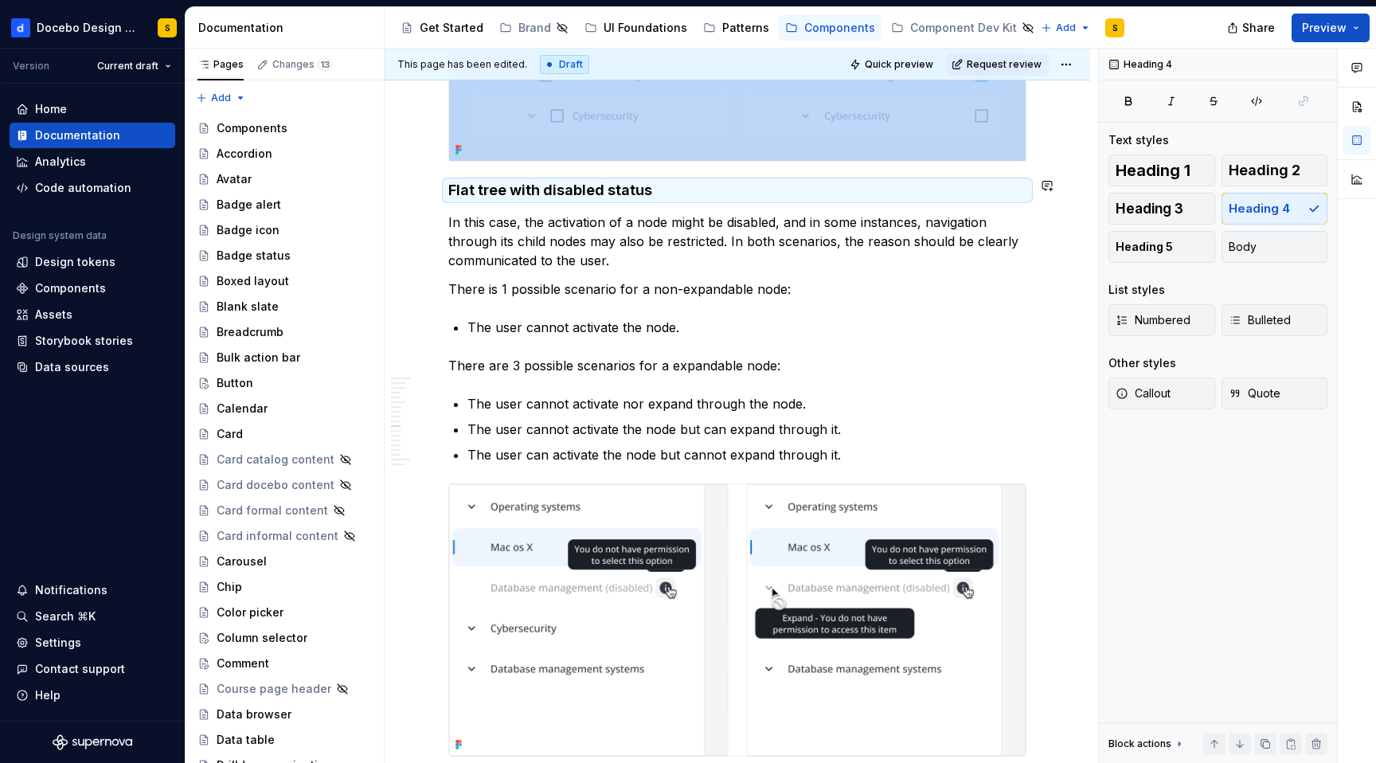
copy div
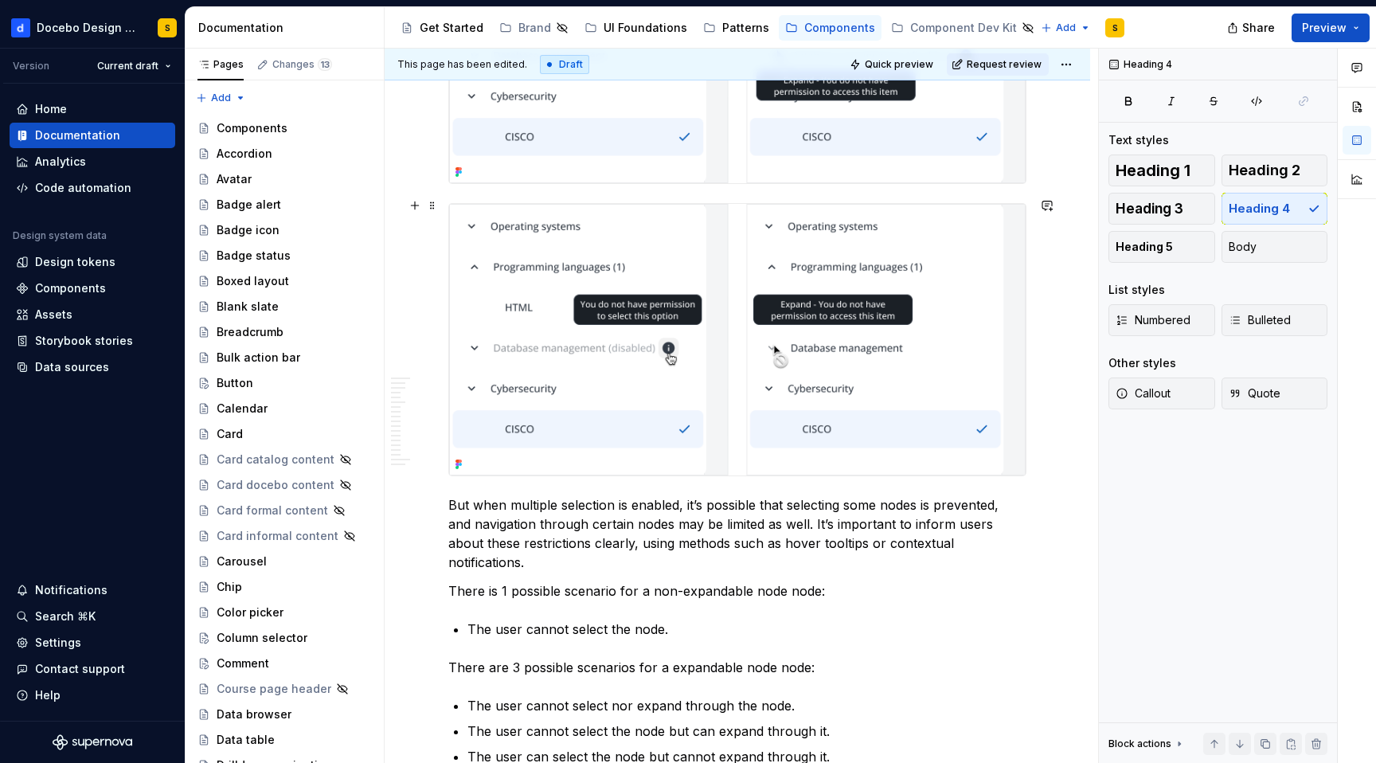
scroll to position [8254, 0]
click at [413, 202] on button "button" at bounding box center [415, 207] width 22 height 22
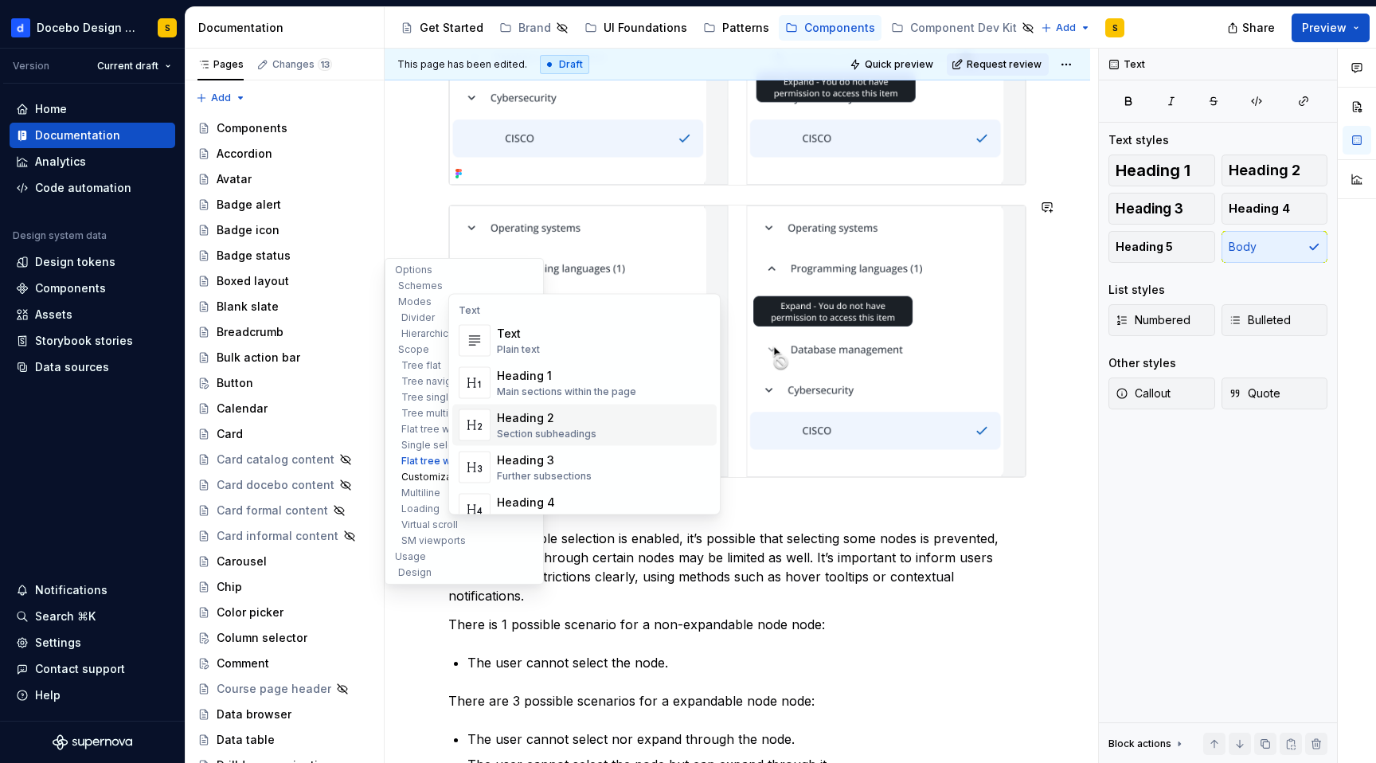
click at [410, 474] on button "Customization" at bounding box center [464, 477] width 151 height 16
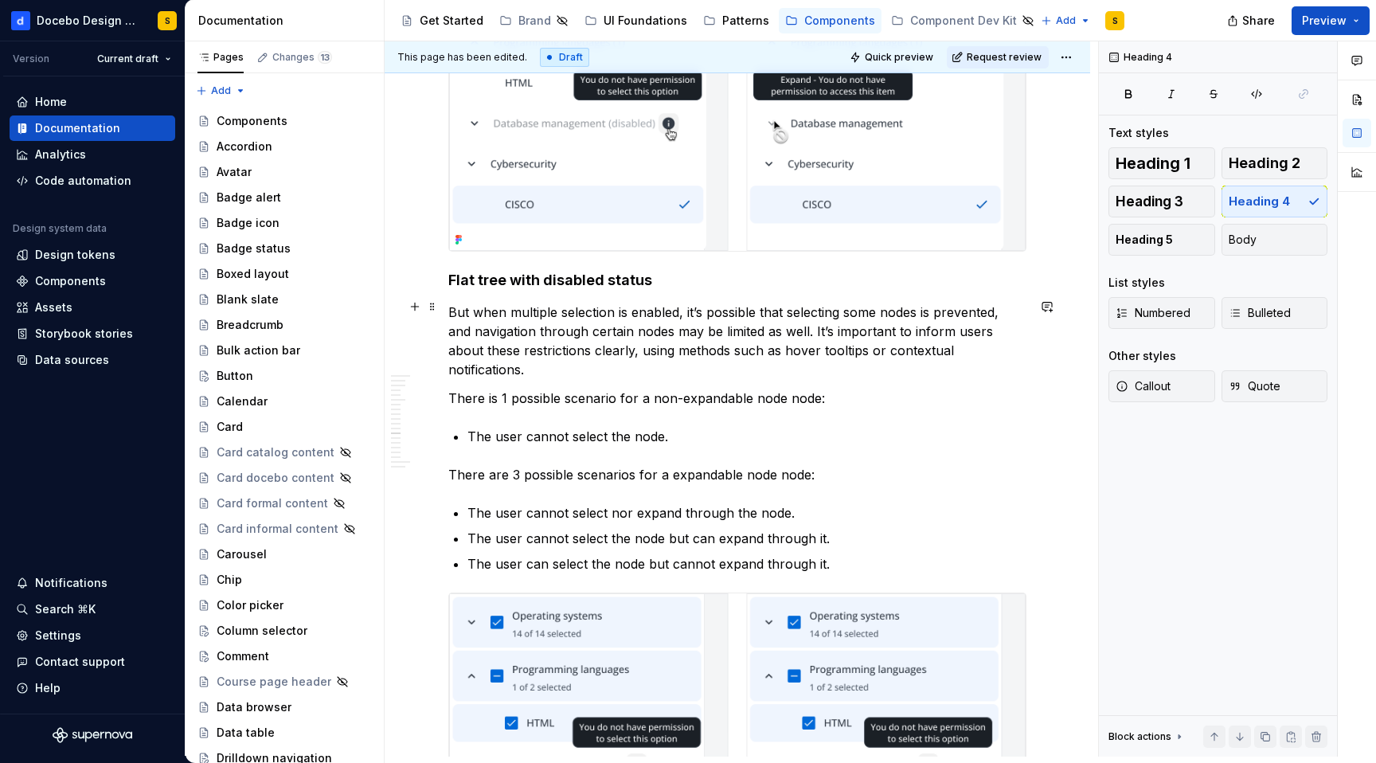
scroll to position [8446, 0]
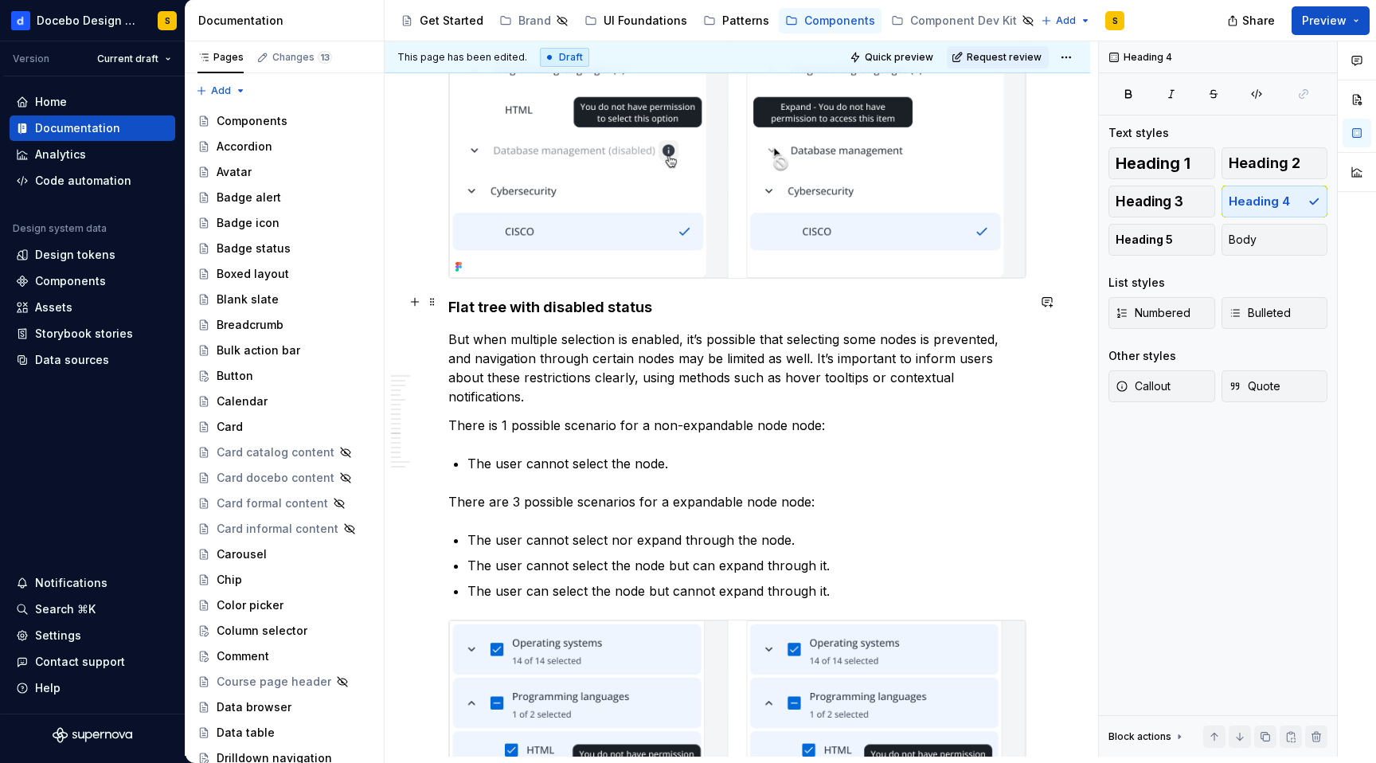
click at [632, 299] on h4 "Flat tree with disabled status" at bounding box center [737, 307] width 578 height 19
type textarea "*"
